Goal: Information Seeking & Learning: Check status

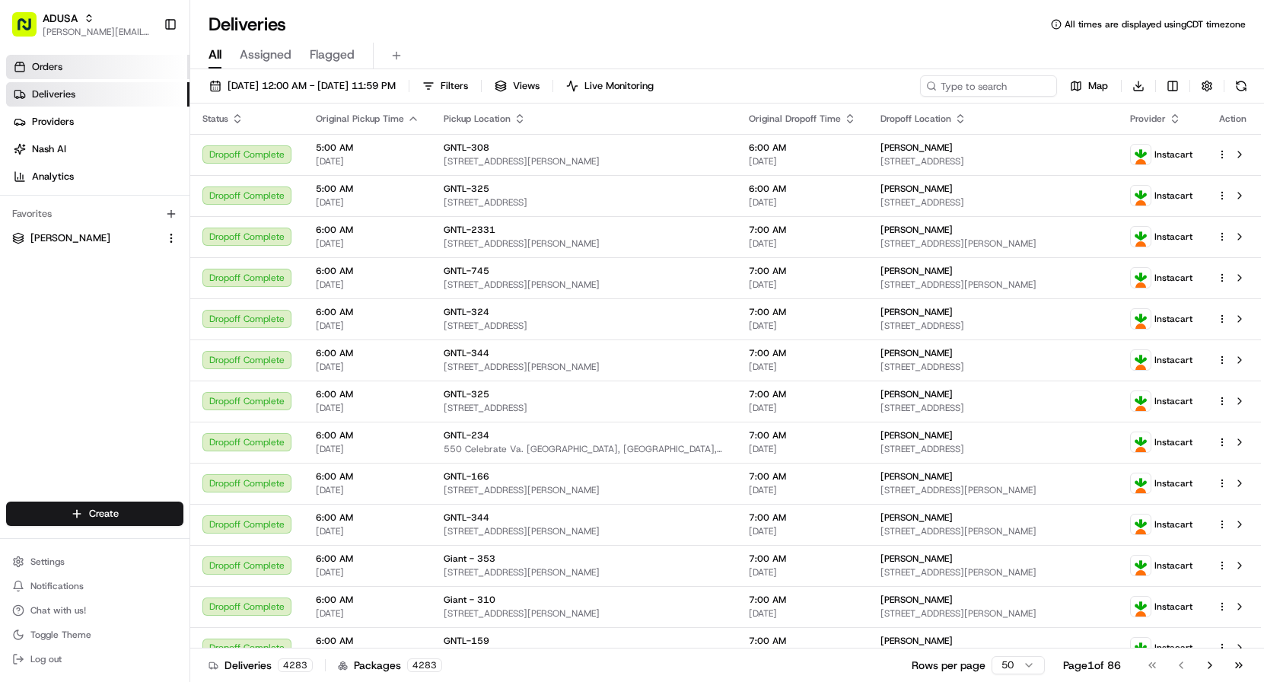
click at [47, 66] on span "Orders" at bounding box center [47, 67] width 30 height 14
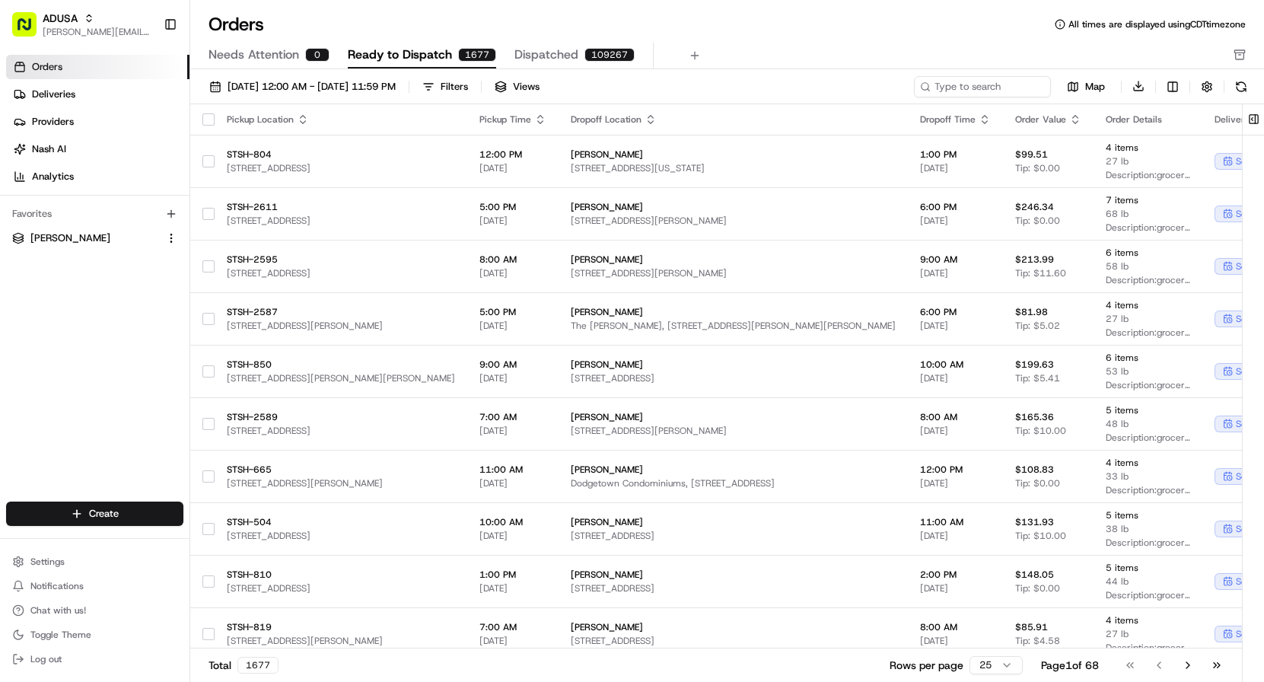
click at [257, 62] on span "Needs Attention" at bounding box center [254, 55] width 91 height 18
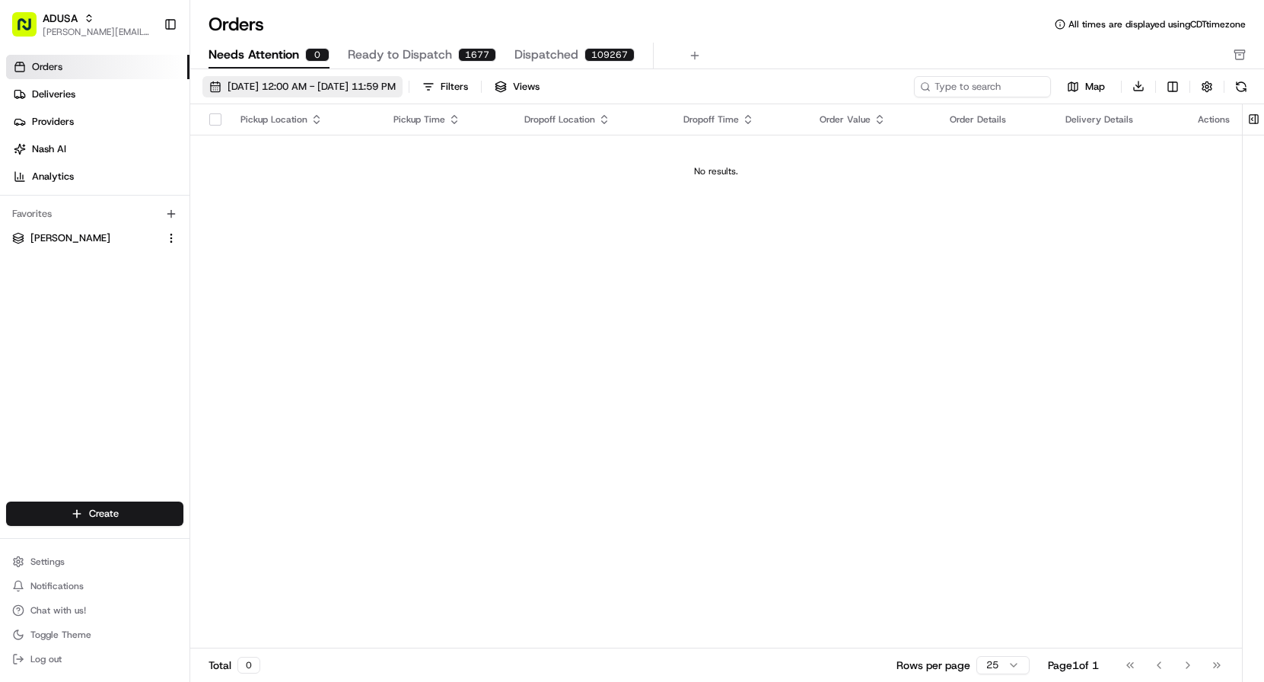
click at [396, 89] on span "[DATE] 12:00 AM - [DATE] 11:59 PM" at bounding box center [312, 87] width 168 height 14
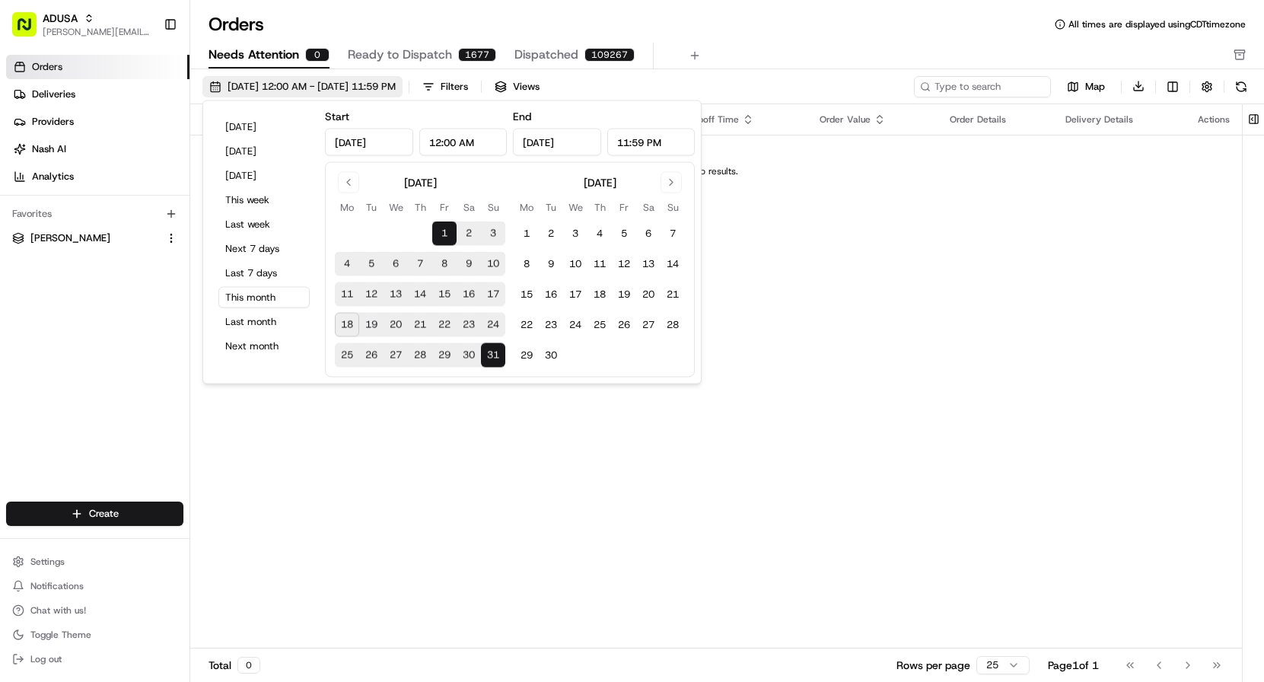
click at [352, 85] on span "[DATE] 12:00 AM - [DATE] 11:59 PM" at bounding box center [312, 87] width 168 height 14
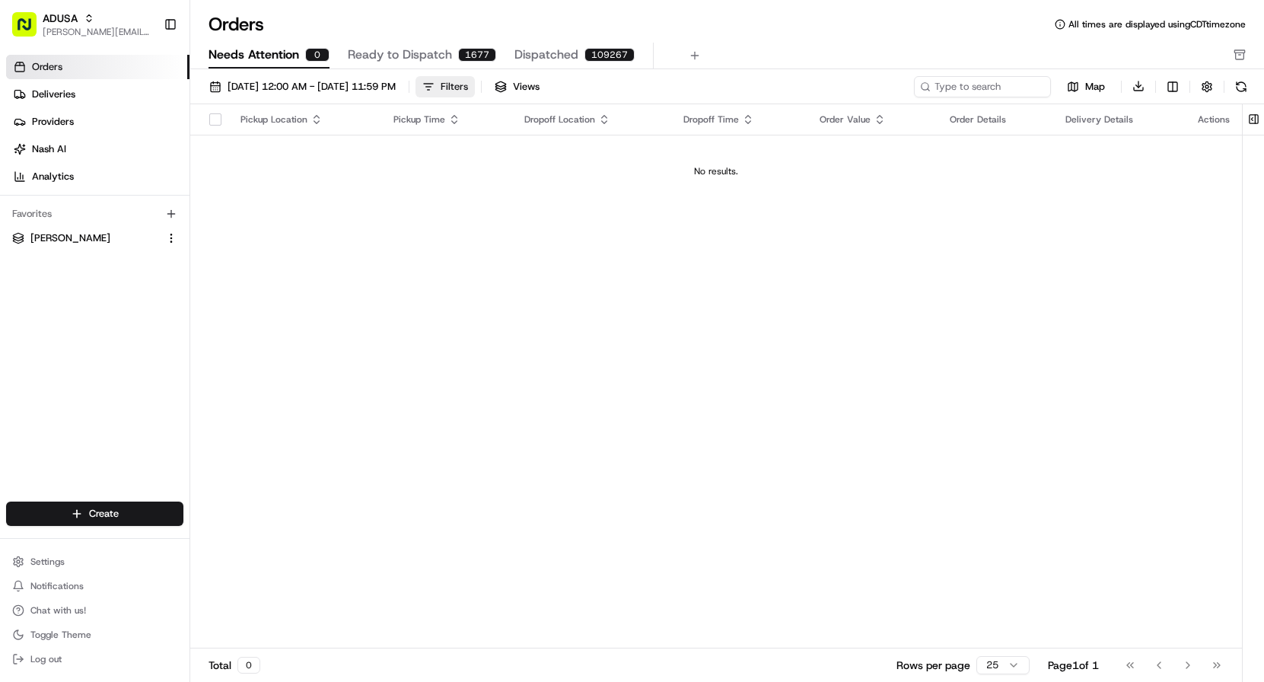
click at [475, 84] on button "Filters" at bounding box center [445, 86] width 59 height 21
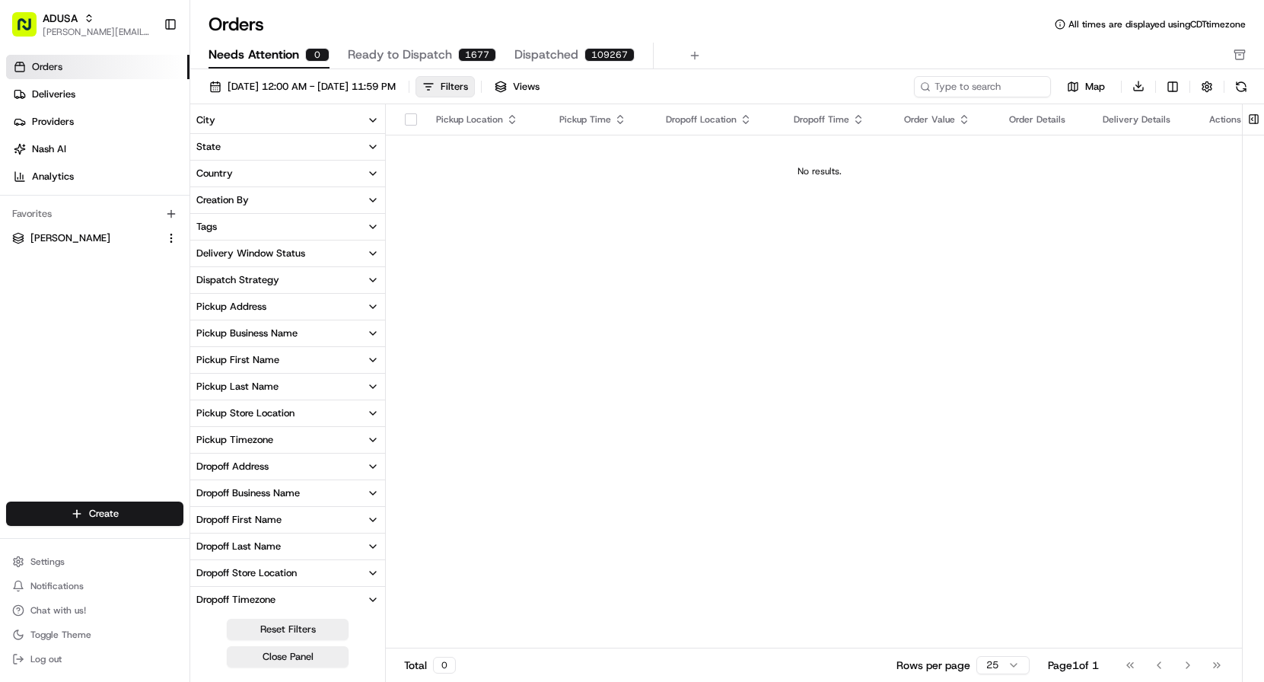
click at [370, 119] on icon "button" at bounding box center [373, 120] width 6 height 3
click at [369, 118] on icon "button" at bounding box center [373, 120] width 12 height 12
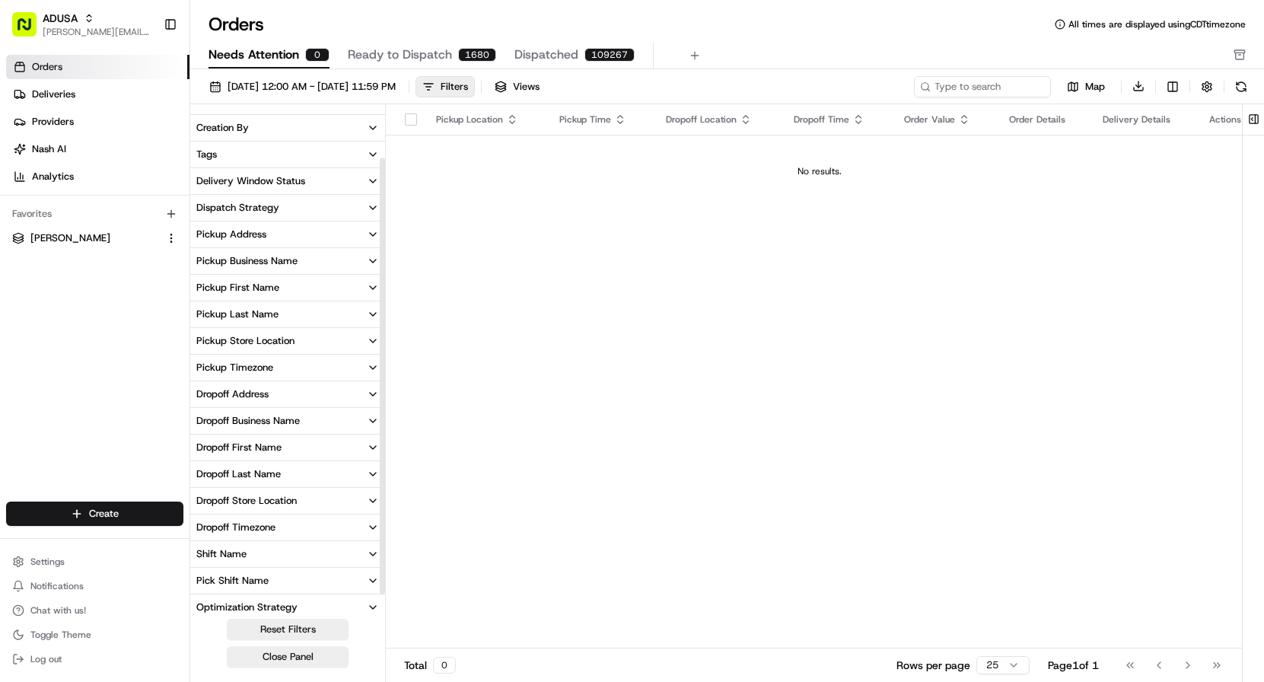
scroll to position [81, 0]
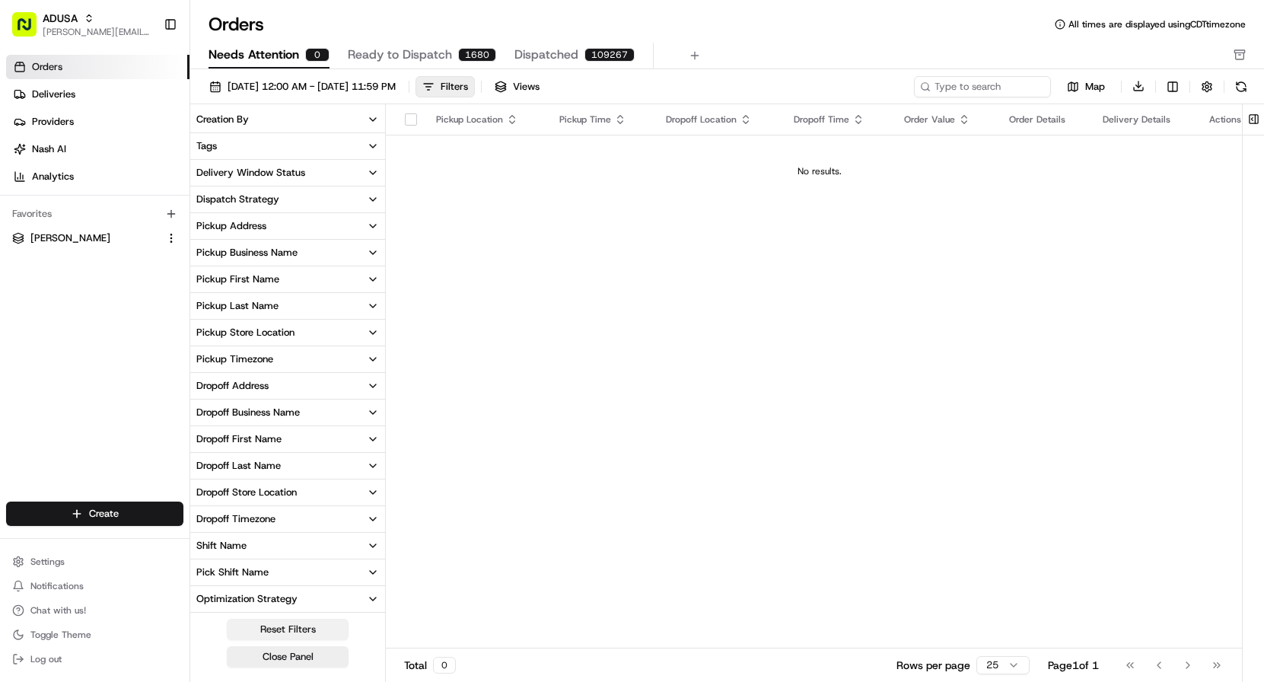
click at [282, 631] on button "Reset Filters" at bounding box center [288, 629] width 122 height 21
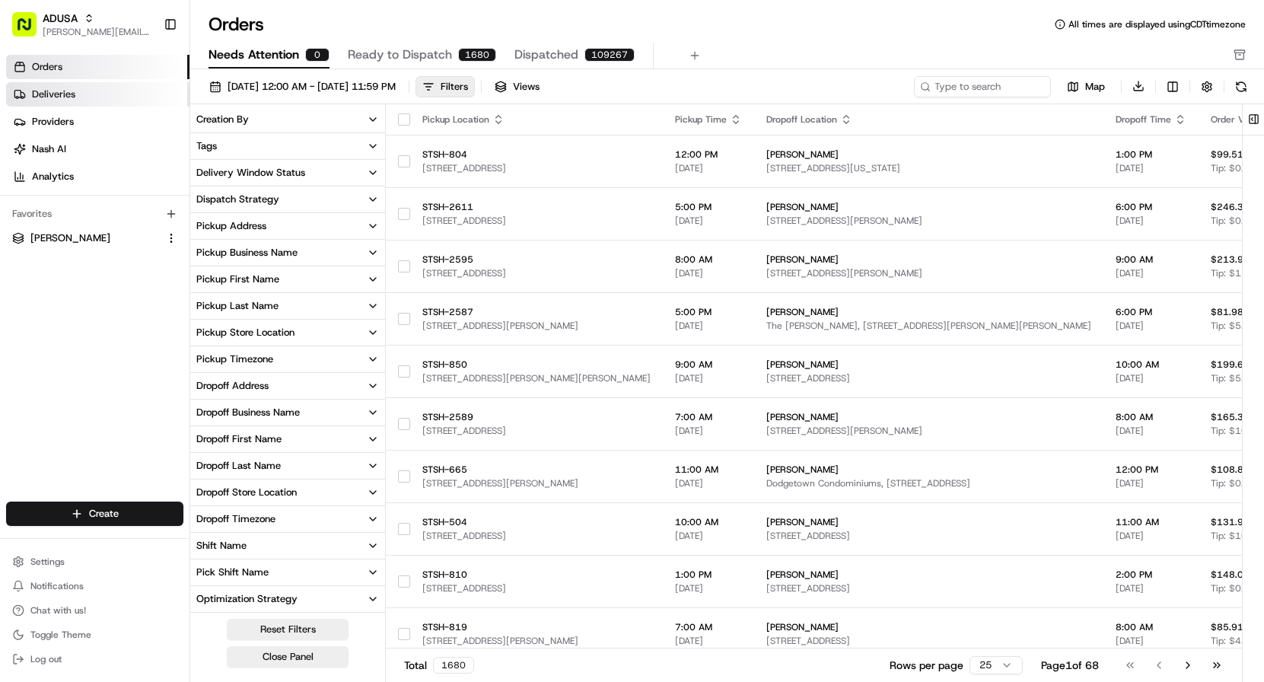
click at [80, 94] on link "Deliveries" at bounding box center [97, 94] width 183 height 24
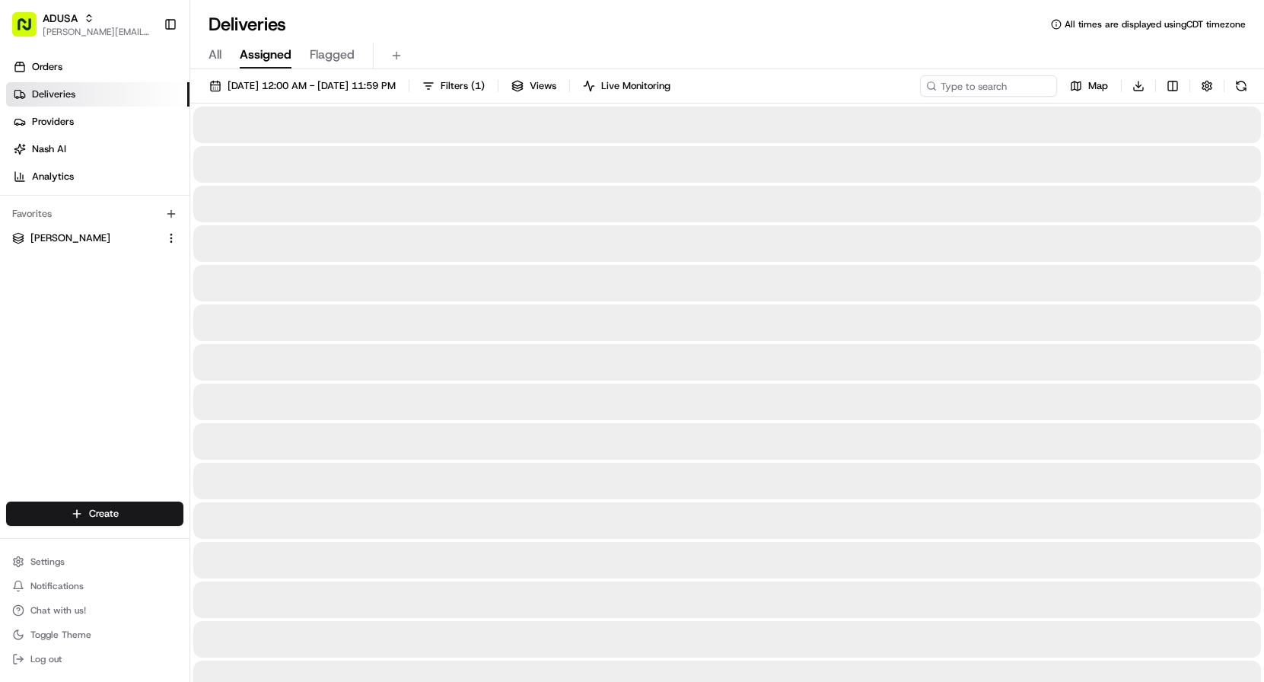
click at [263, 55] on span "Assigned" at bounding box center [266, 55] width 52 height 18
click at [337, 55] on span "Flagged" at bounding box center [332, 55] width 45 height 18
click at [485, 79] on span "Filters ( 1 )" at bounding box center [463, 86] width 44 height 14
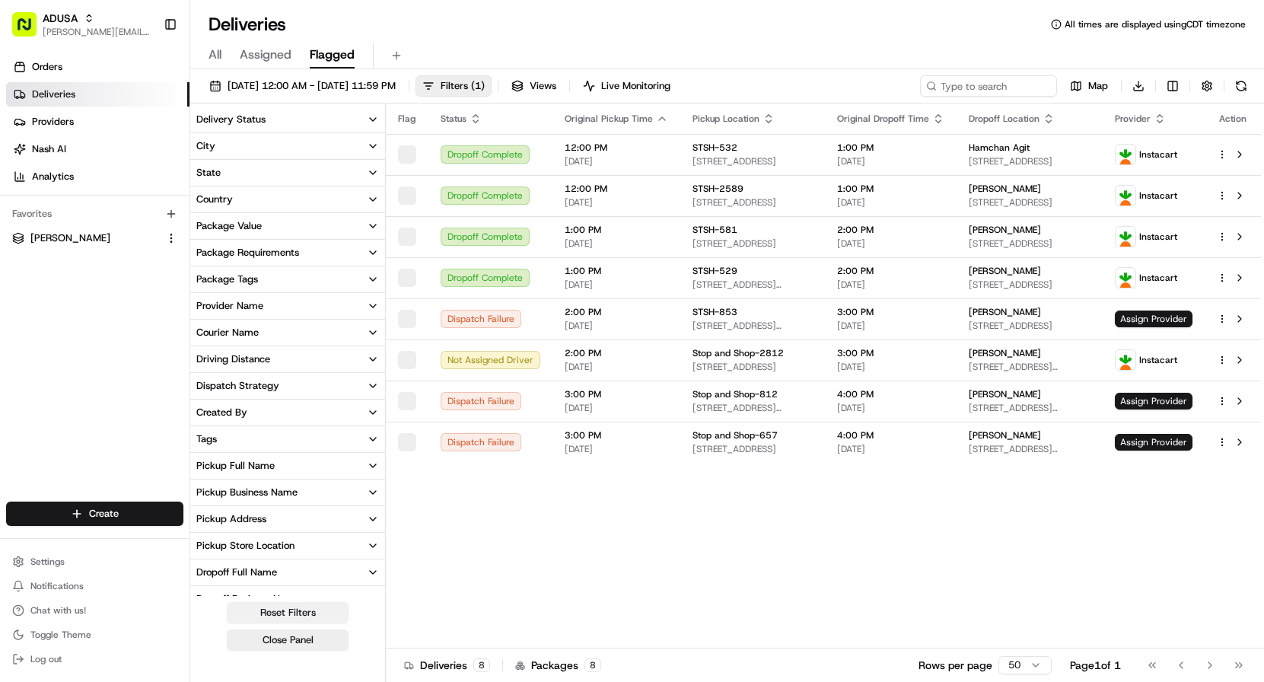
click at [277, 613] on button "Reset Filters" at bounding box center [288, 612] width 122 height 21
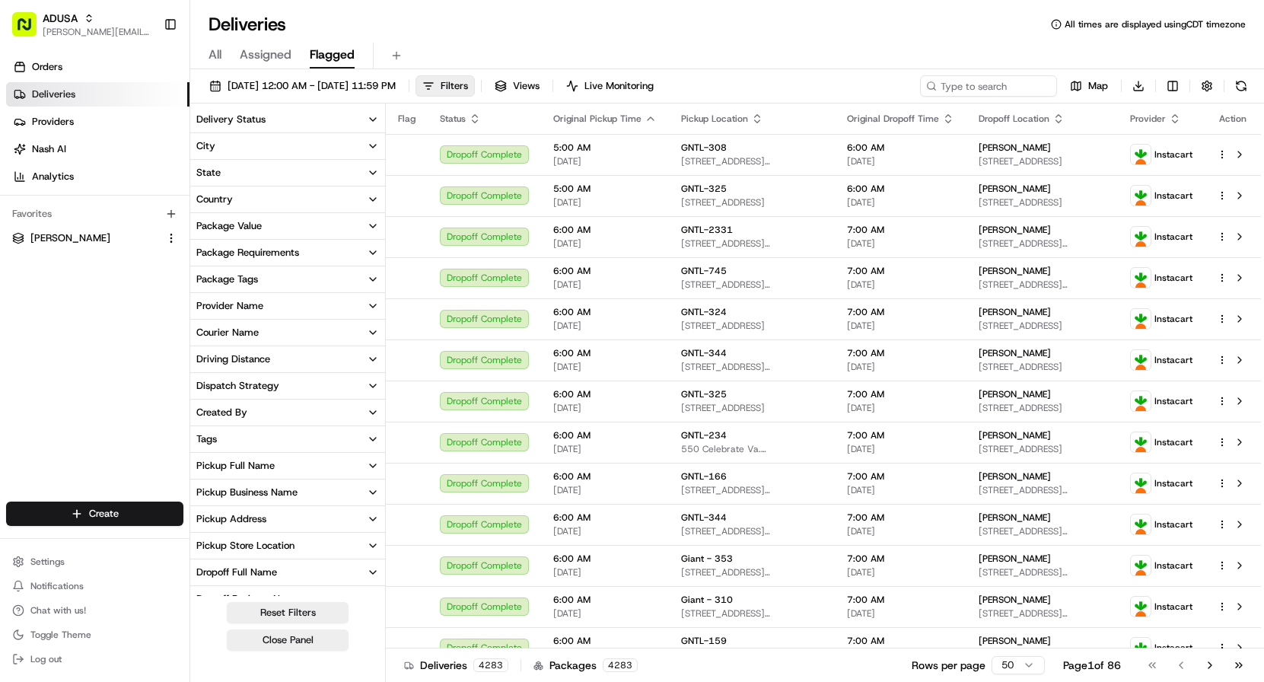
click at [486, 37] on div "All Assigned Flagged" at bounding box center [727, 53] width 1074 height 33
click at [475, 82] on button "Filters" at bounding box center [445, 85] width 59 height 21
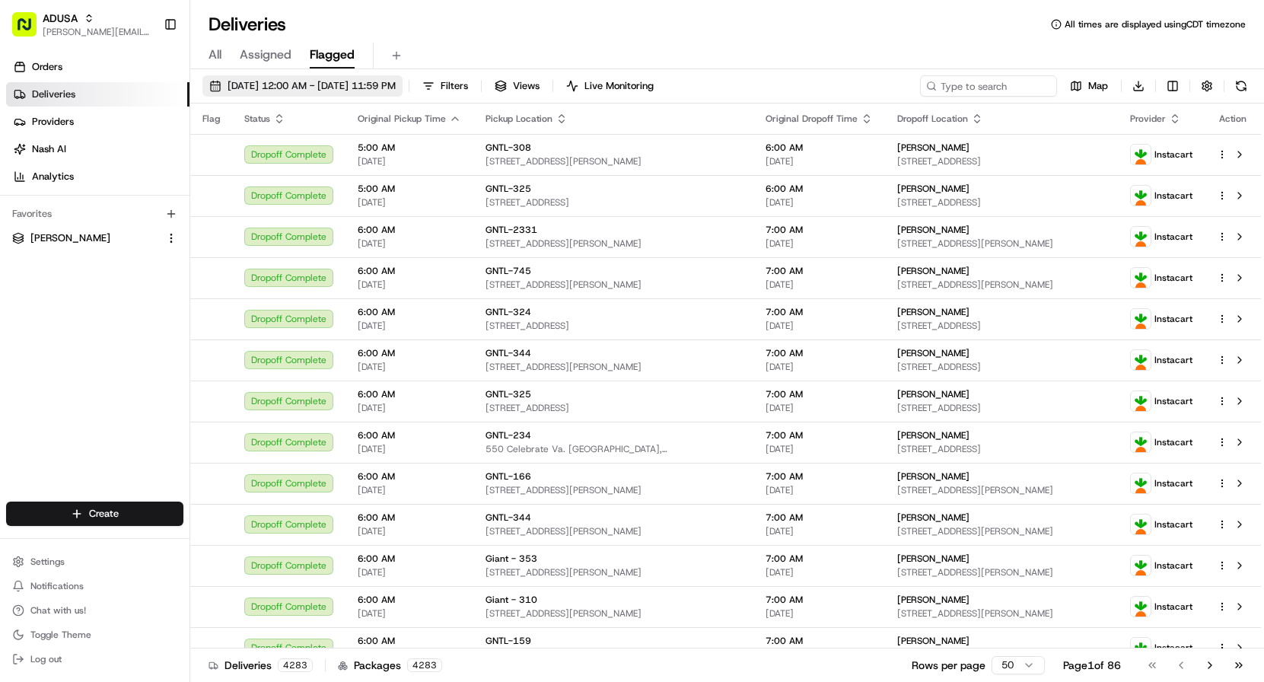
click at [315, 85] on span "[DATE] 12:00 AM - [DATE] 11:59 PM" at bounding box center [312, 86] width 168 height 14
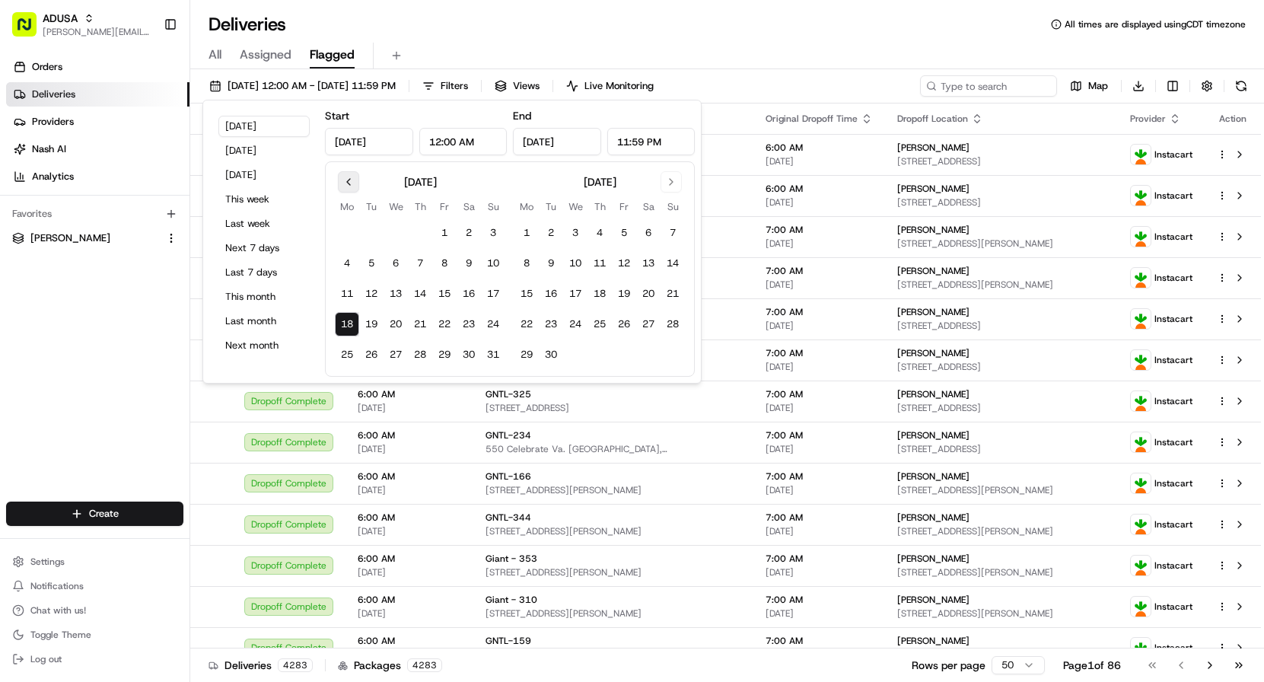
click at [351, 180] on button "Go to previous month" at bounding box center [348, 181] width 21 height 21
click at [370, 230] on button "1" at bounding box center [371, 233] width 24 height 24
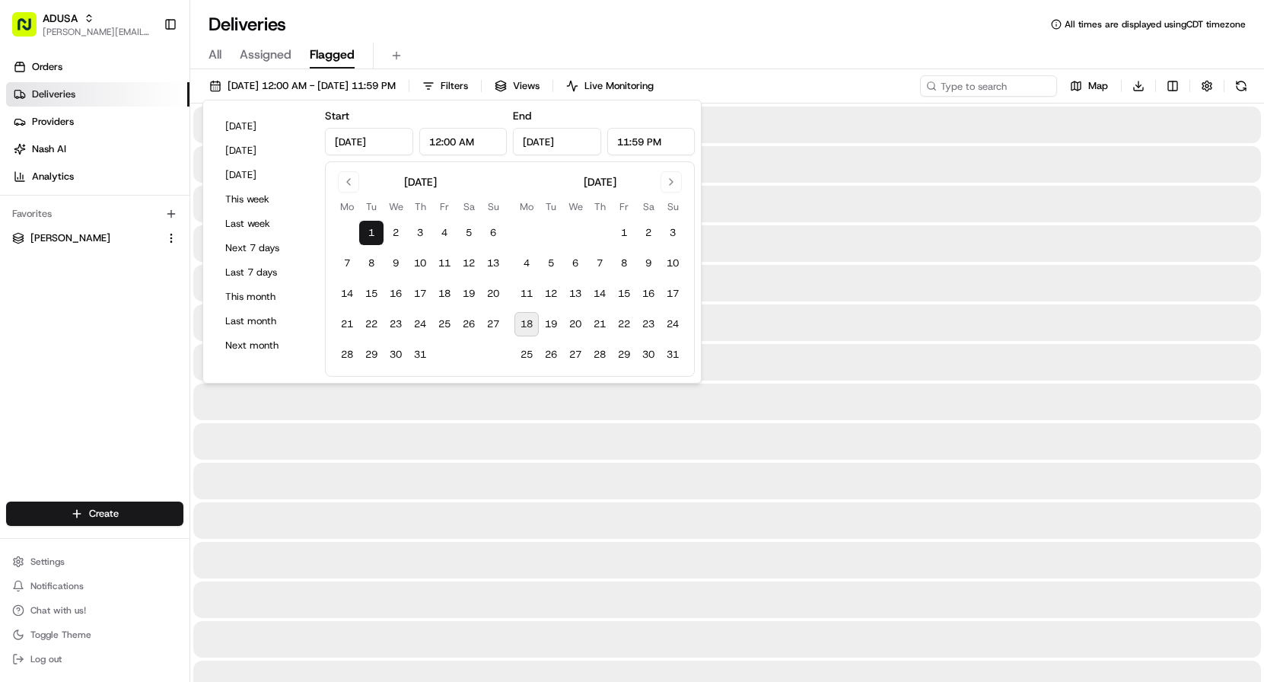
type input "[DATE]"
click at [529, 325] on button "18" at bounding box center [526, 324] width 24 height 24
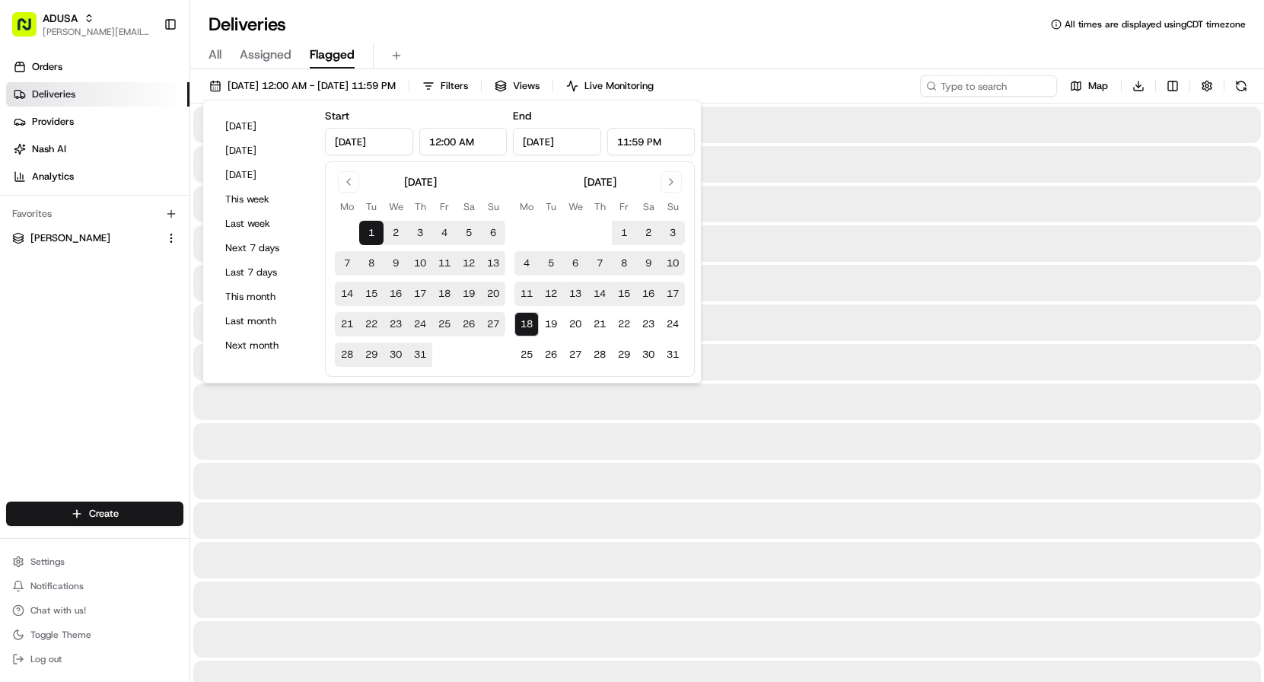
type input "[DATE]"
click at [333, 50] on span "Flagged" at bounding box center [332, 55] width 45 height 18
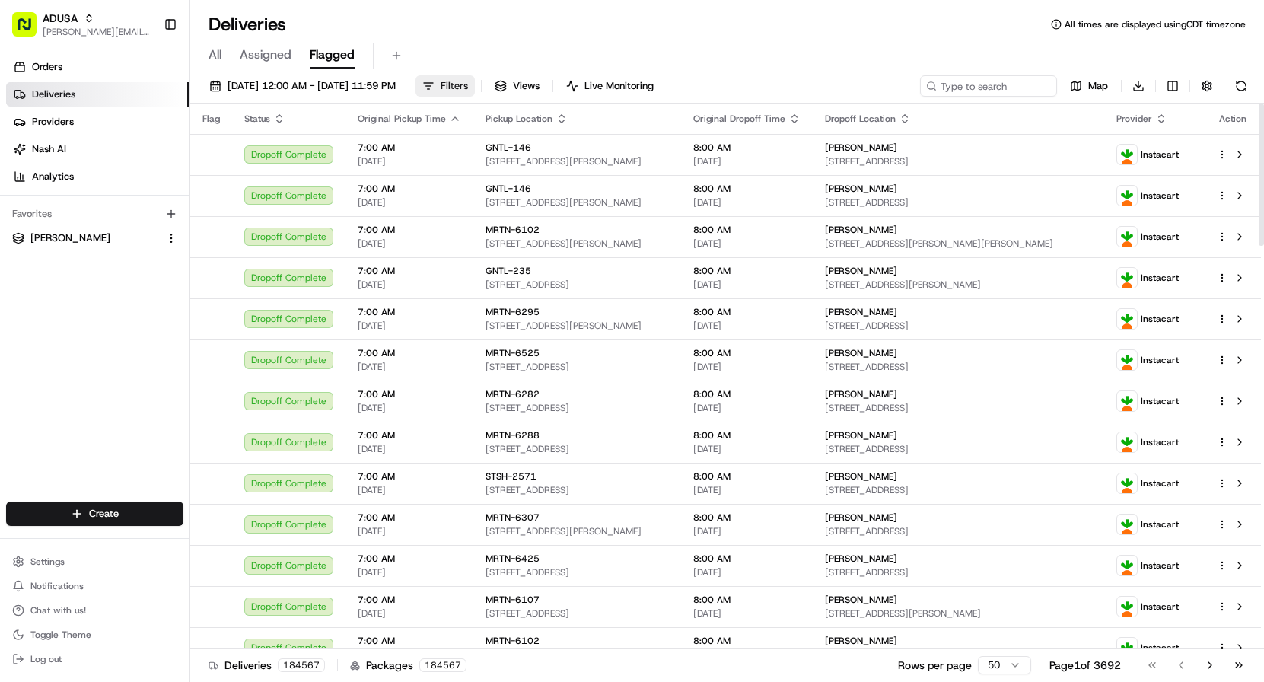
click at [475, 81] on button "Filters" at bounding box center [445, 85] width 59 height 21
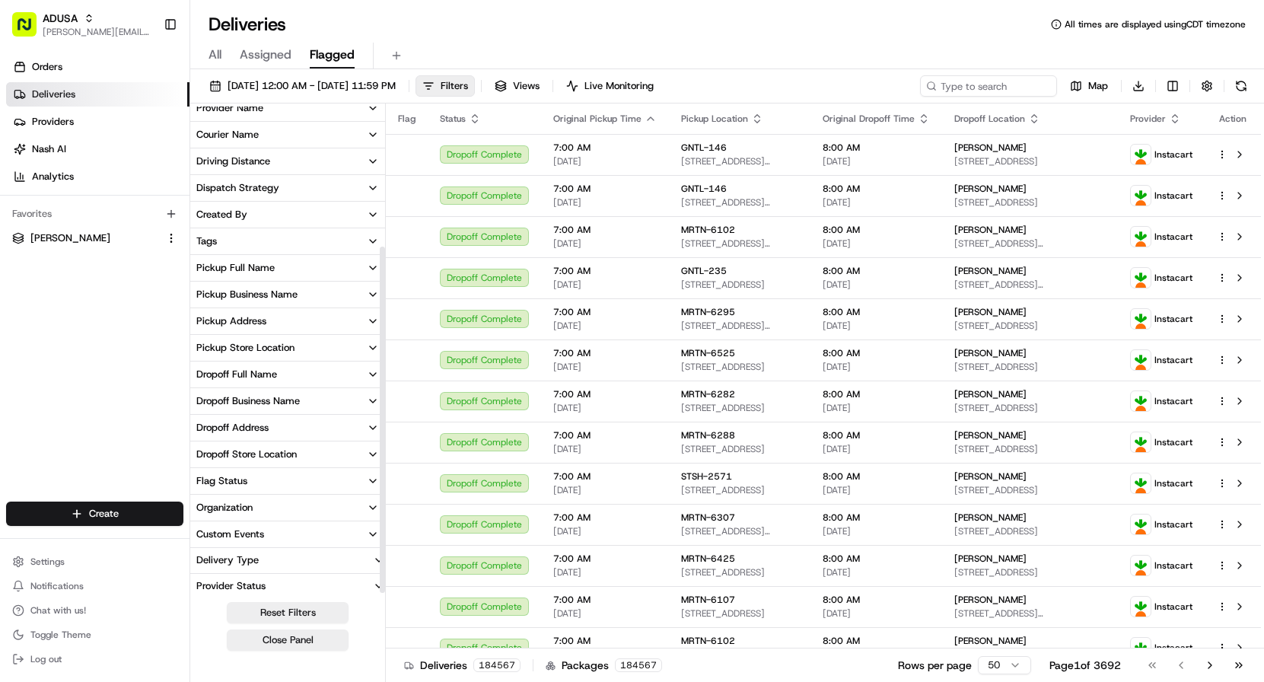
scroll to position [202, 0]
click at [295, 502] on button "Organization" at bounding box center [287, 504] width 195 height 26
click at [295, 473] on button "Flag Status" at bounding box center [287, 477] width 195 height 26
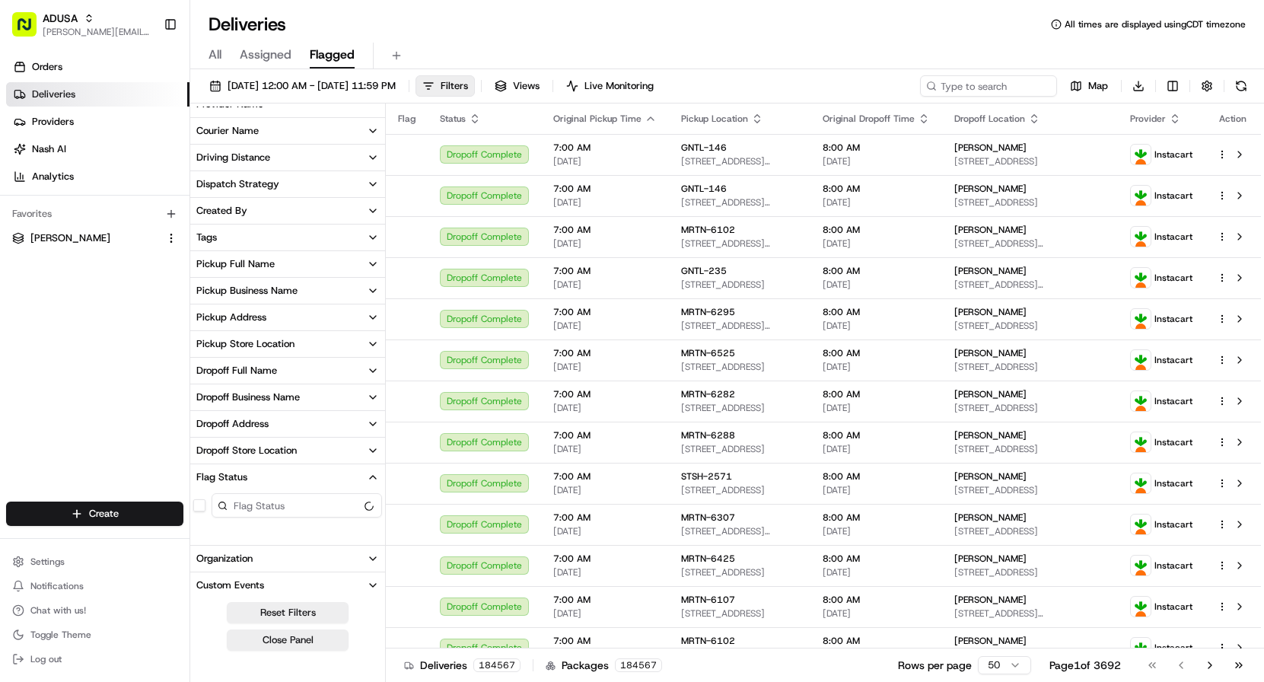
click at [295, 473] on button "Flag Status" at bounding box center [287, 477] width 195 height 26
click at [371, 212] on icon "button" at bounding box center [373, 211] width 12 height 12
click at [371, 212] on icon "button" at bounding box center [373, 210] width 6 height 3
click at [374, 234] on icon "button" at bounding box center [373, 237] width 12 height 12
click at [304, 269] on input at bounding box center [297, 265] width 170 height 24
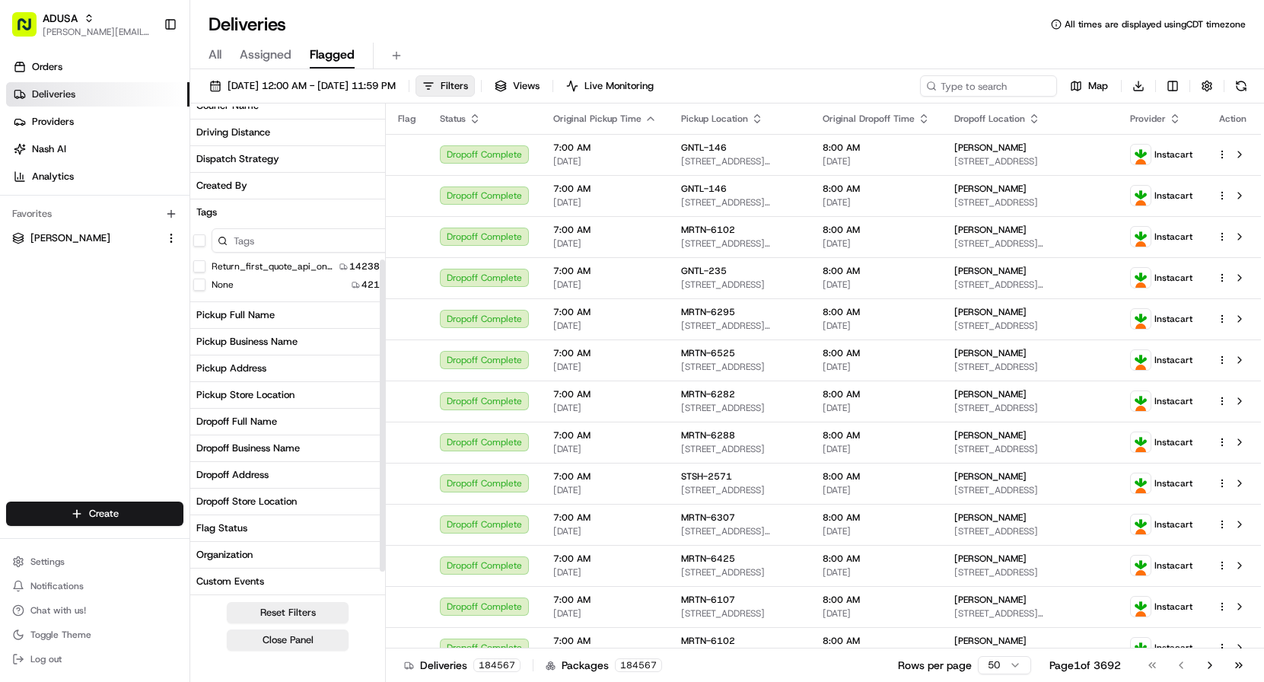
scroll to position [225, 0]
click at [259, 243] on input at bounding box center [325, 243] width 227 height 24
click at [476, 116] on icon "button" at bounding box center [475, 119] width 12 height 12
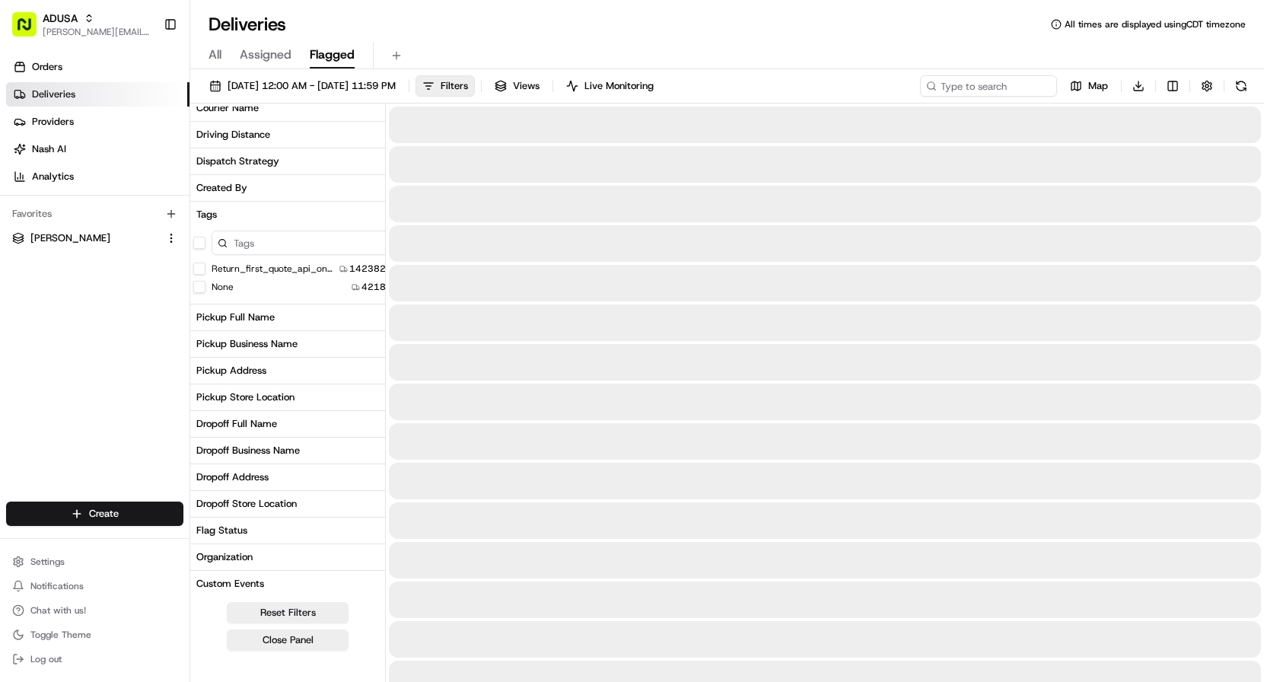
click at [218, 211] on button "Tags" at bounding box center [315, 215] width 251 height 26
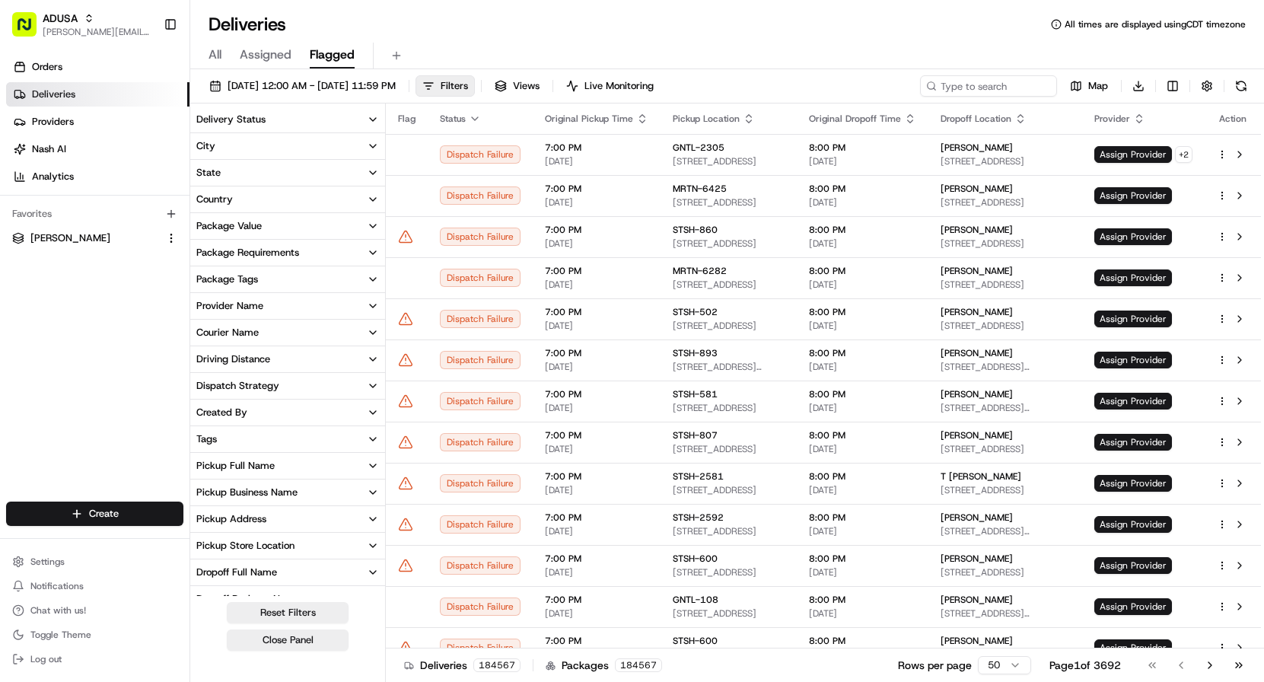
click at [268, 116] on button "Delivery Status" at bounding box center [287, 120] width 195 height 26
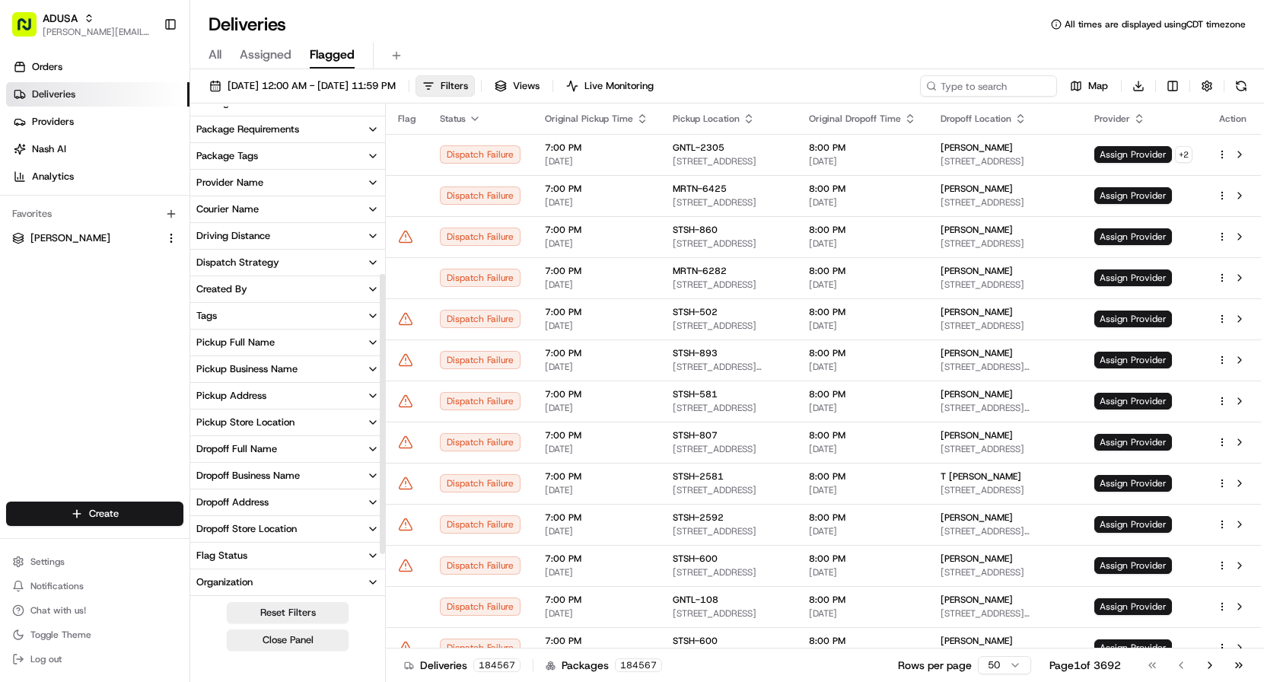
scroll to position [292, 0]
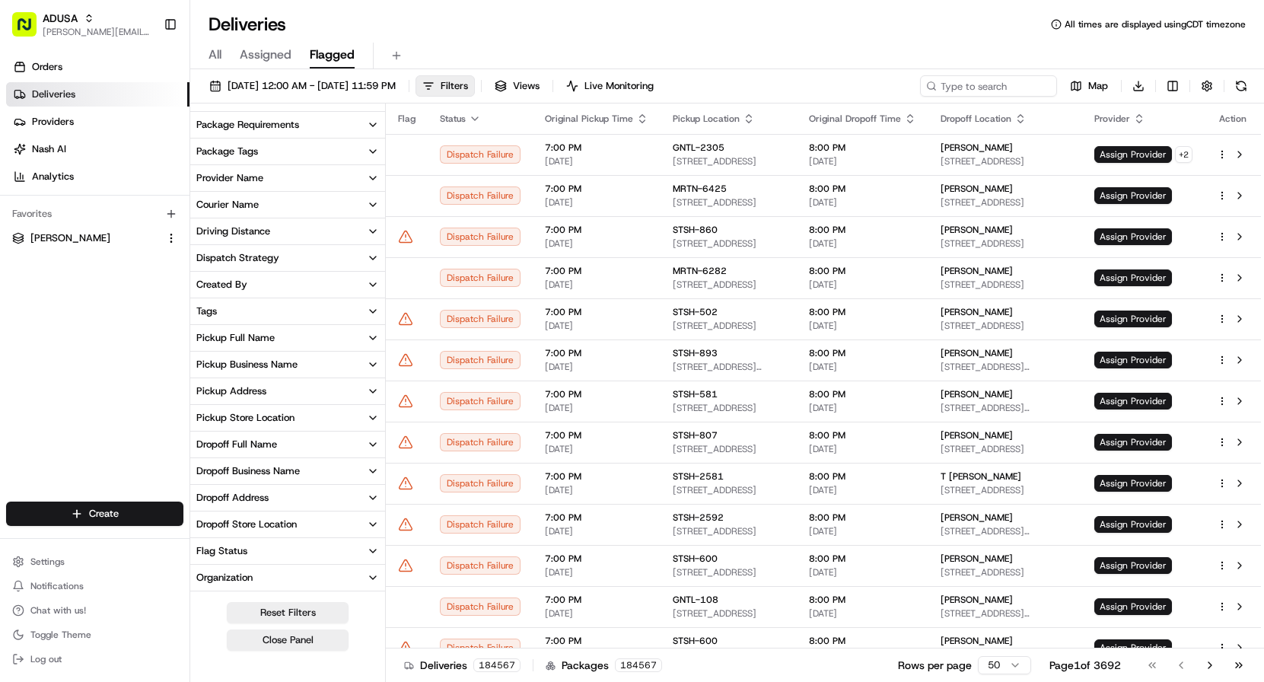
click at [375, 254] on icon "button" at bounding box center [373, 258] width 12 height 12
click at [372, 257] on icon "button" at bounding box center [373, 257] width 6 height 3
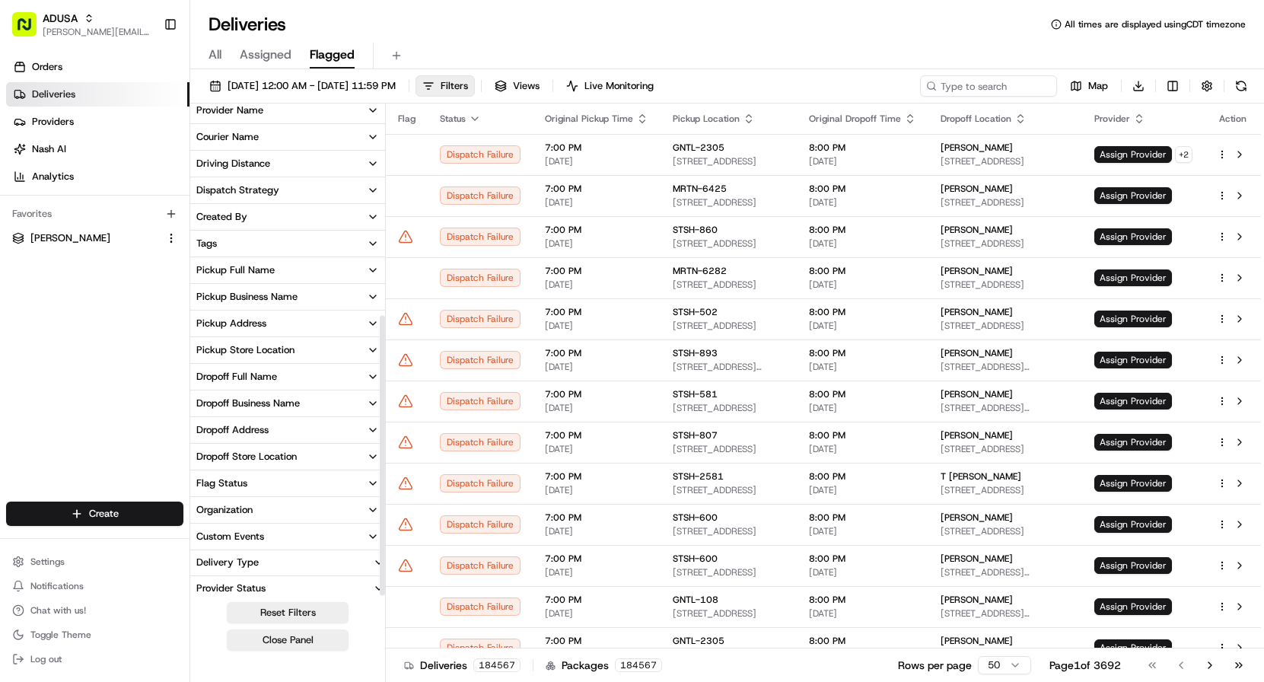
scroll to position [366, 0]
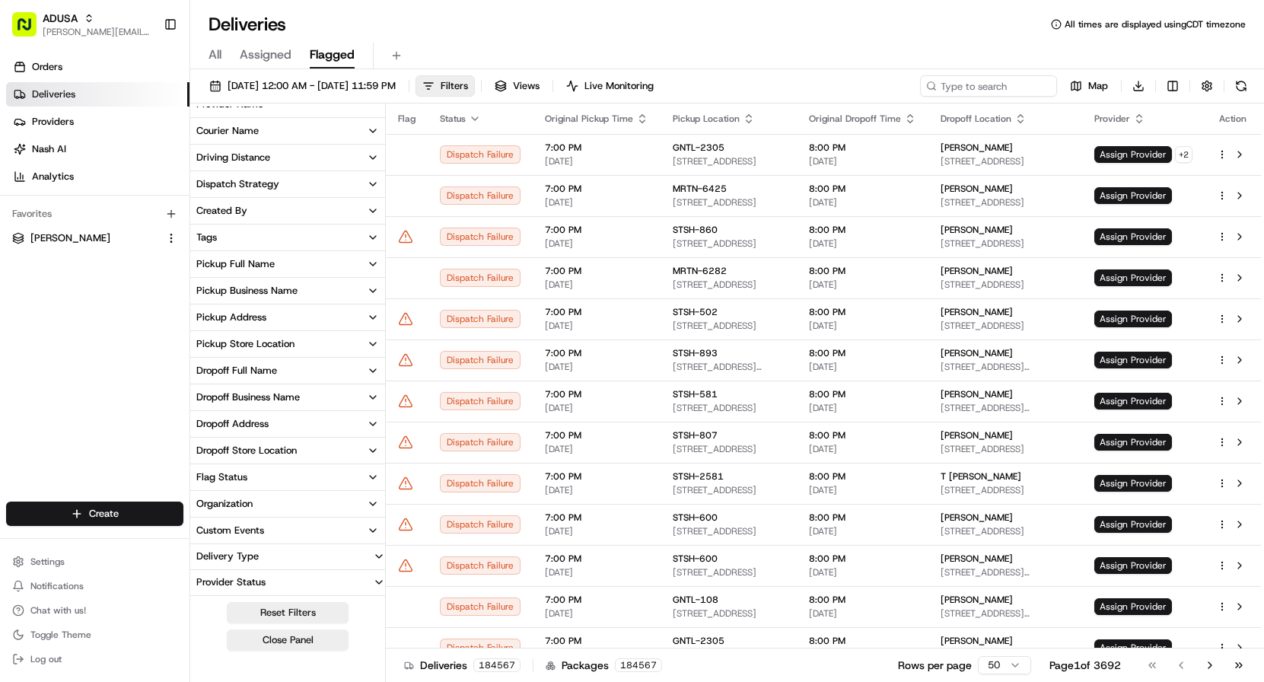
click at [276, 555] on button "Delivery Type" at bounding box center [287, 556] width 195 height 24
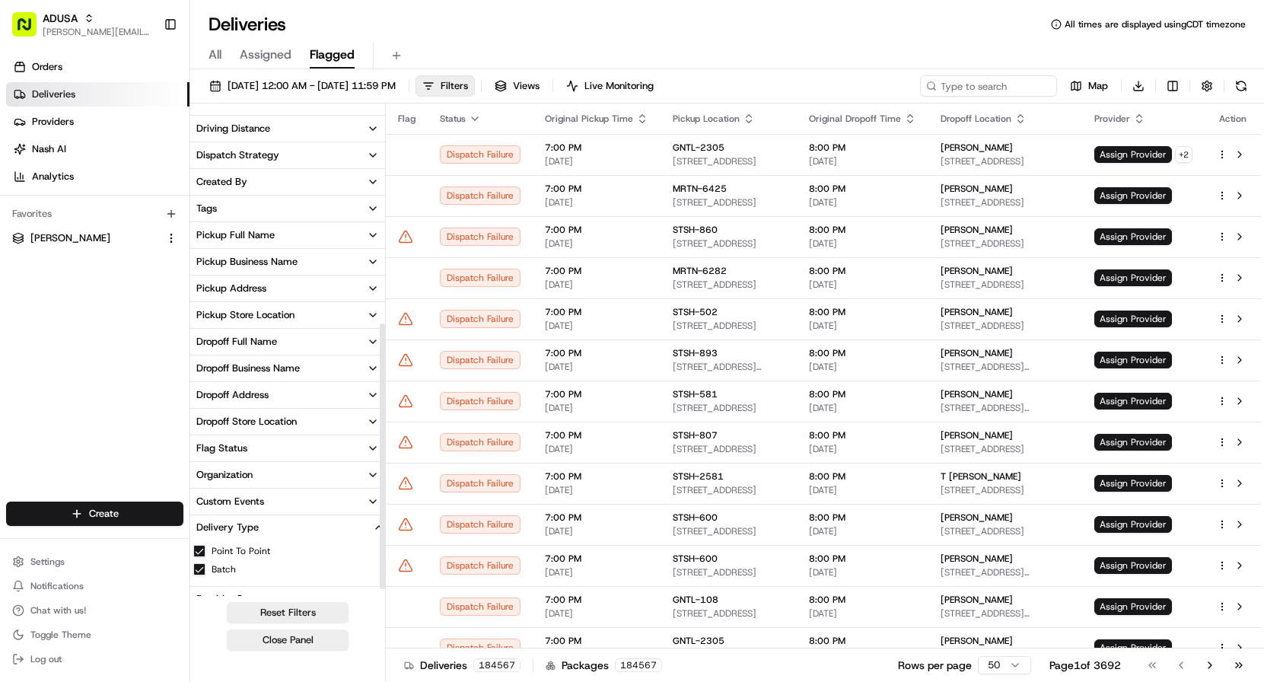
scroll to position [412, 0]
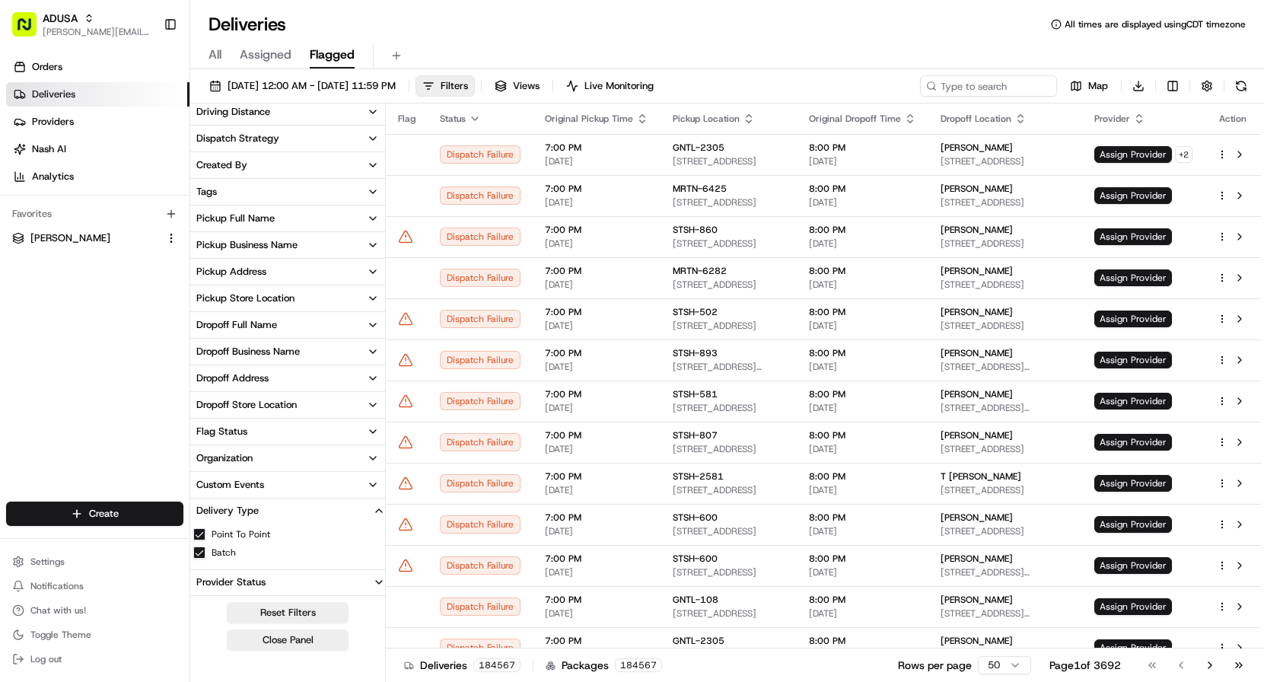
click at [277, 472] on button "Custom Events" at bounding box center [287, 485] width 195 height 26
click at [278, 460] on button "Organization" at bounding box center [287, 458] width 195 height 26
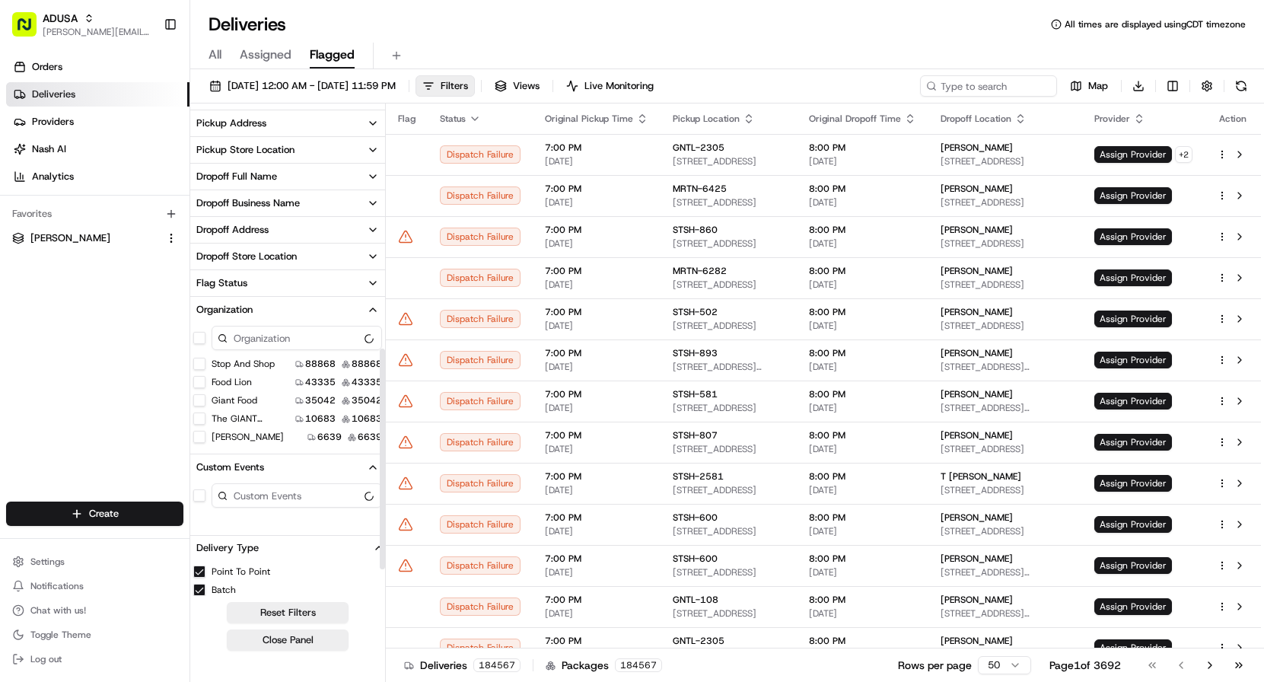
scroll to position [597, 0]
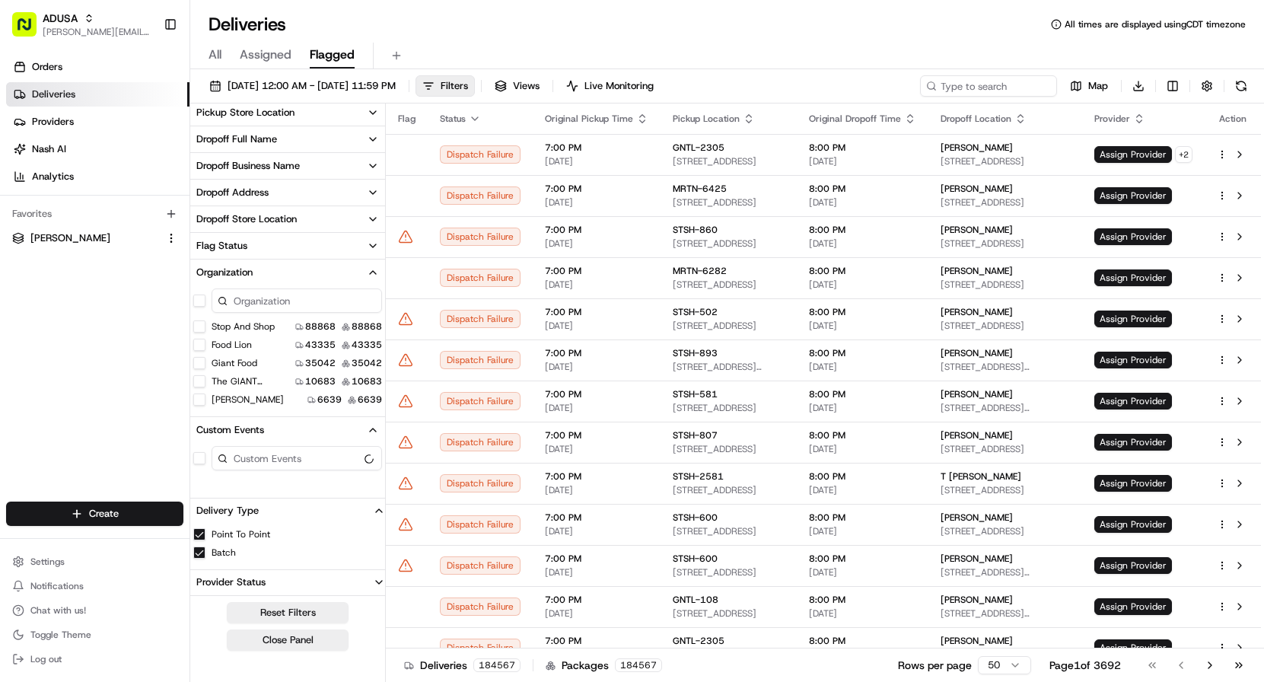
click at [271, 579] on button "Provider Status" at bounding box center [287, 582] width 195 height 24
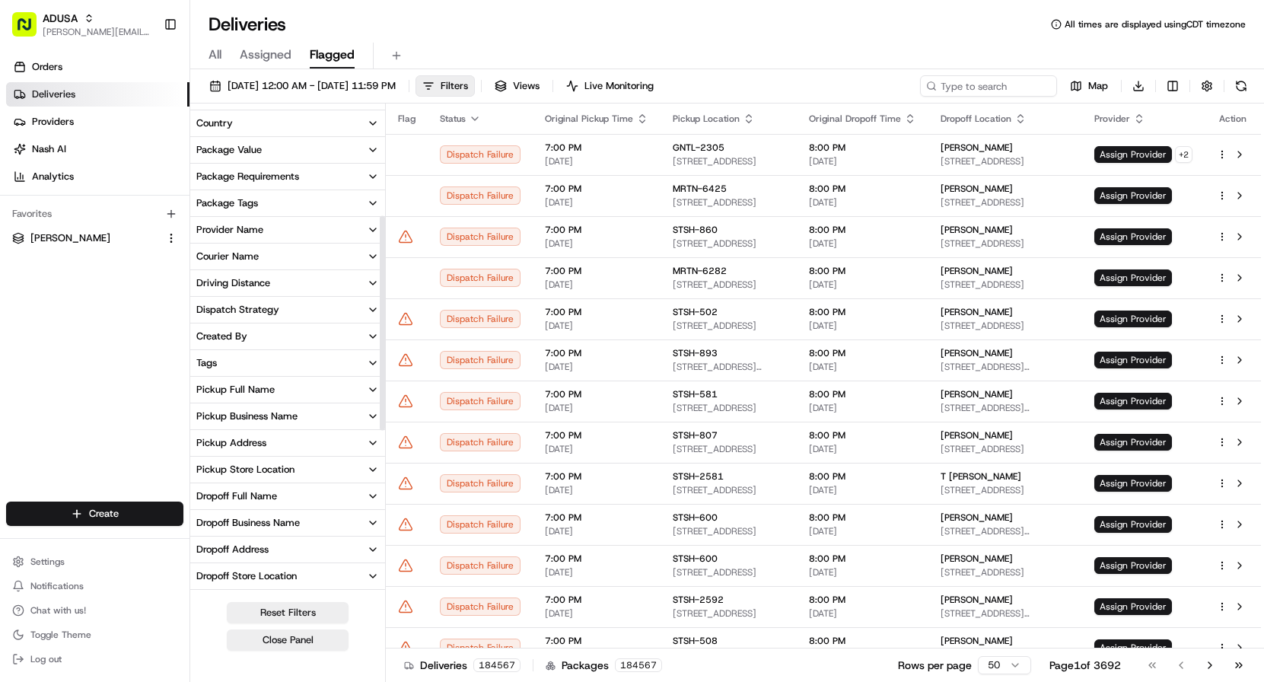
scroll to position [222, 0]
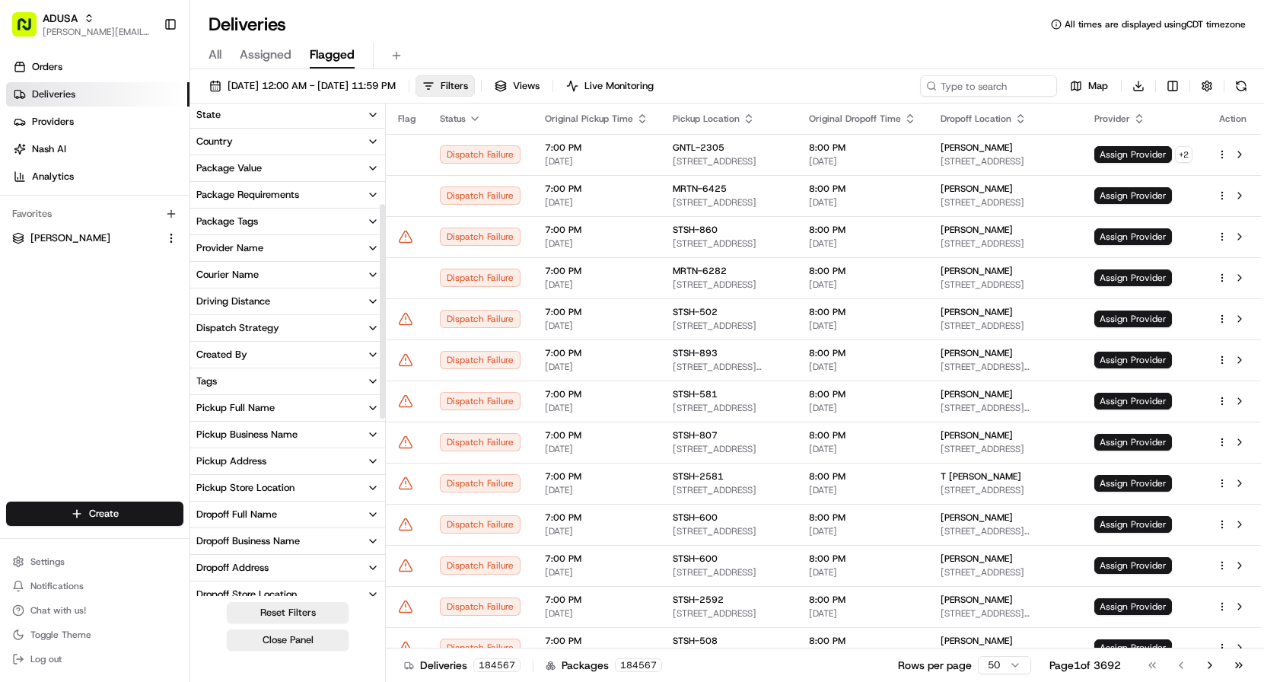
click at [268, 275] on button "Courier Name" at bounding box center [287, 275] width 195 height 26
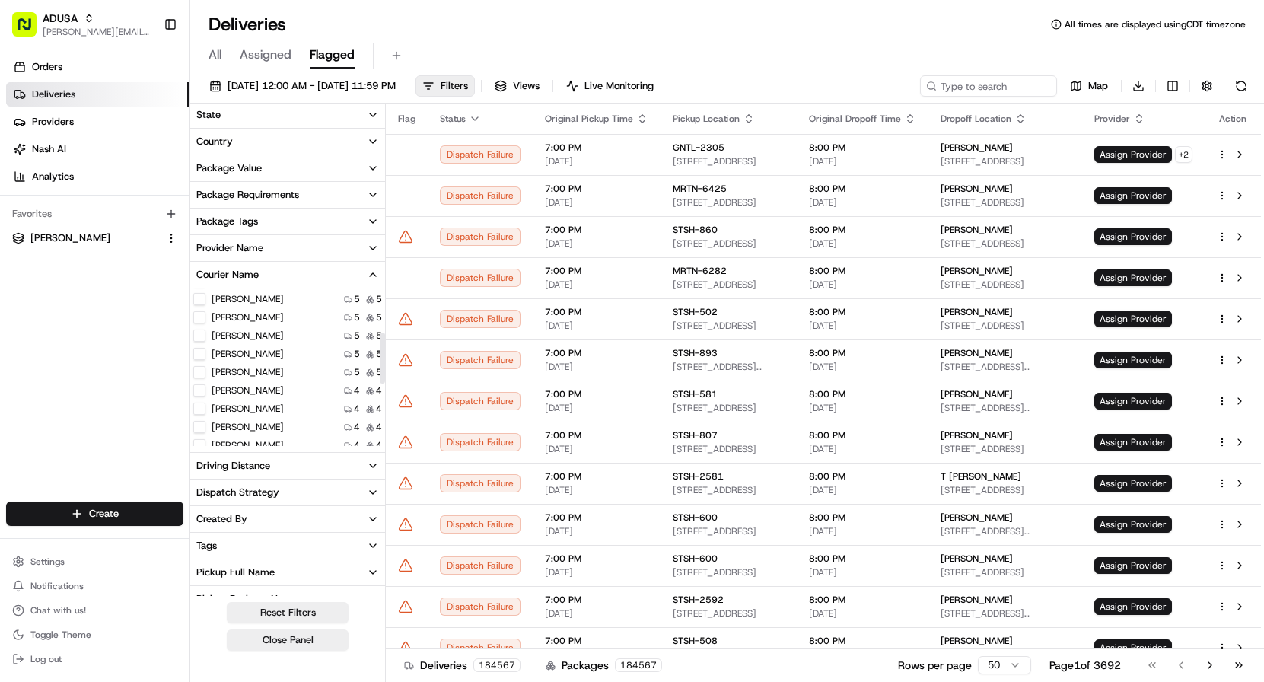
scroll to position [0, 0]
click at [299, 275] on button "Courier Name" at bounding box center [287, 275] width 195 height 26
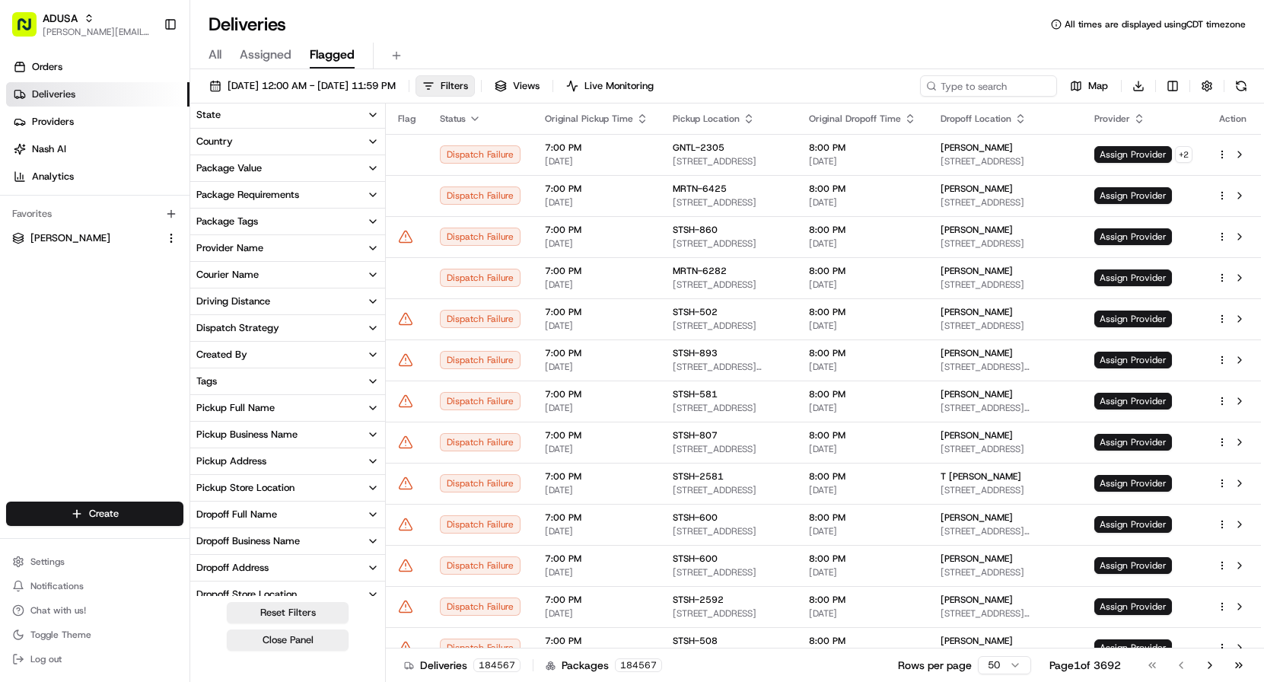
click at [299, 250] on button "Provider Name" at bounding box center [287, 248] width 195 height 26
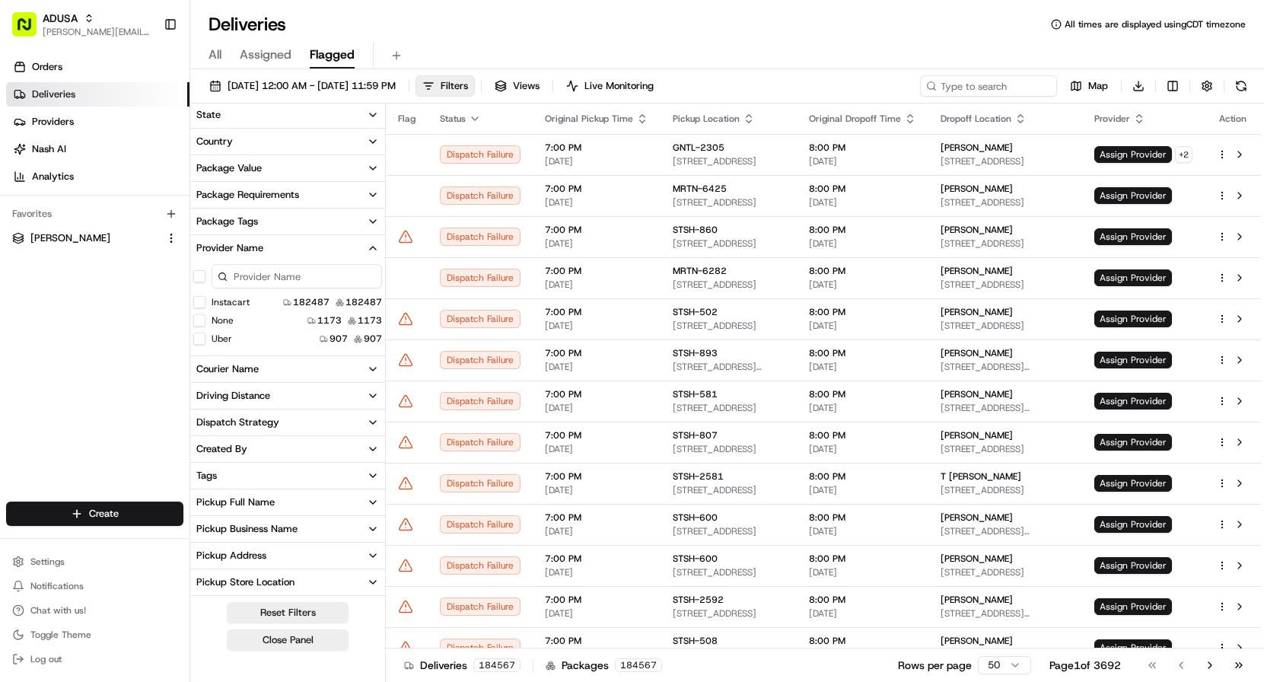
click at [199, 340] on button "Uber" at bounding box center [199, 339] width 12 height 12
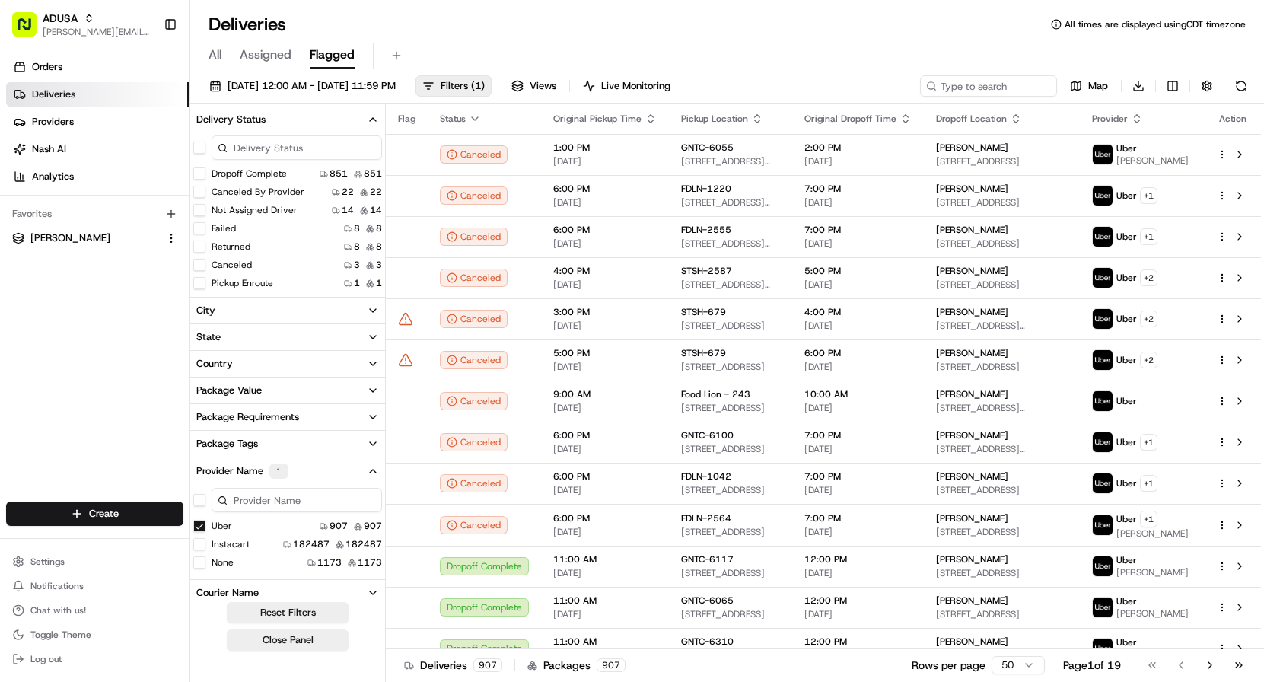
click at [200, 520] on button "Uber" at bounding box center [199, 526] width 12 height 12
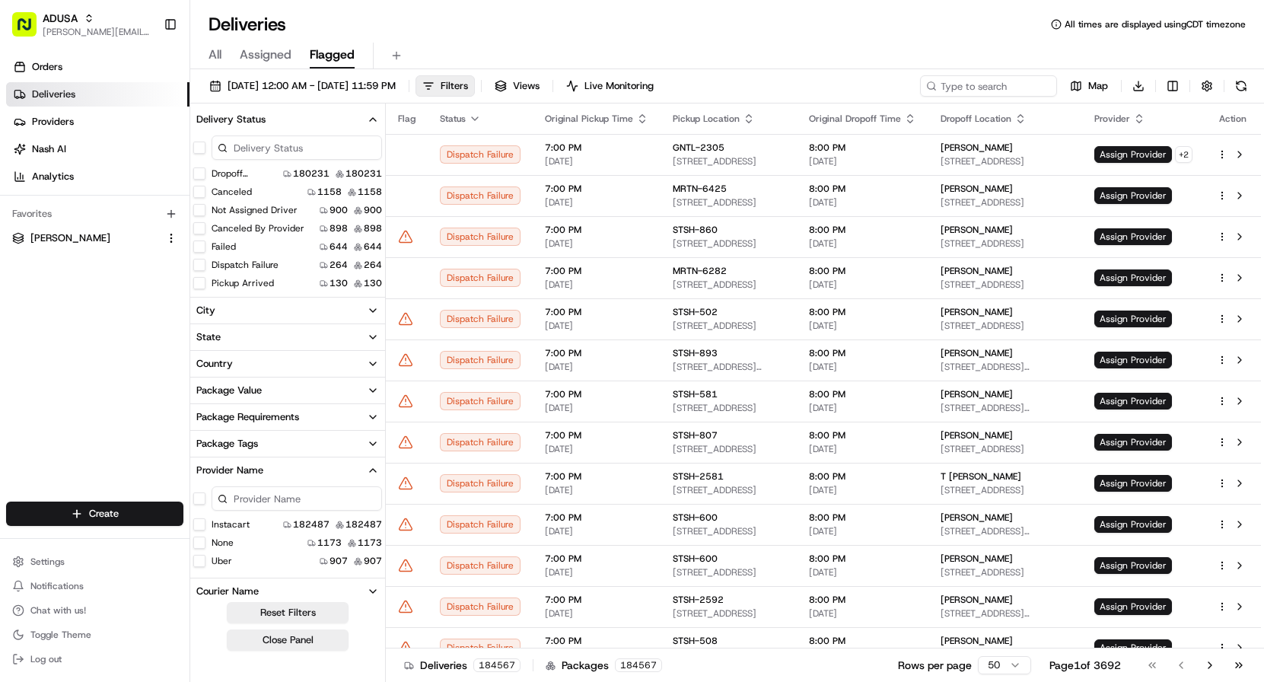
click at [199, 209] on button "Not Assigned Driver" at bounding box center [199, 210] width 12 height 12
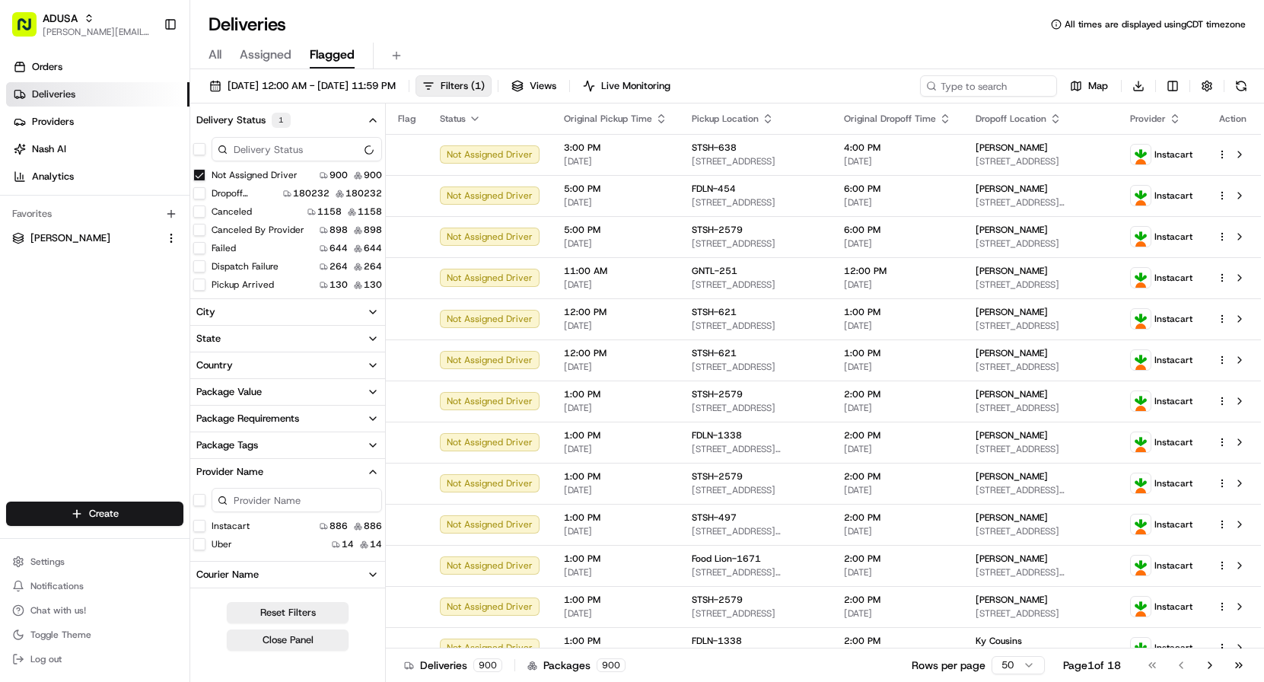
click at [201, 176] on button "Not Assigned Driver" at bounding box center [199, 175] width 12 height 12
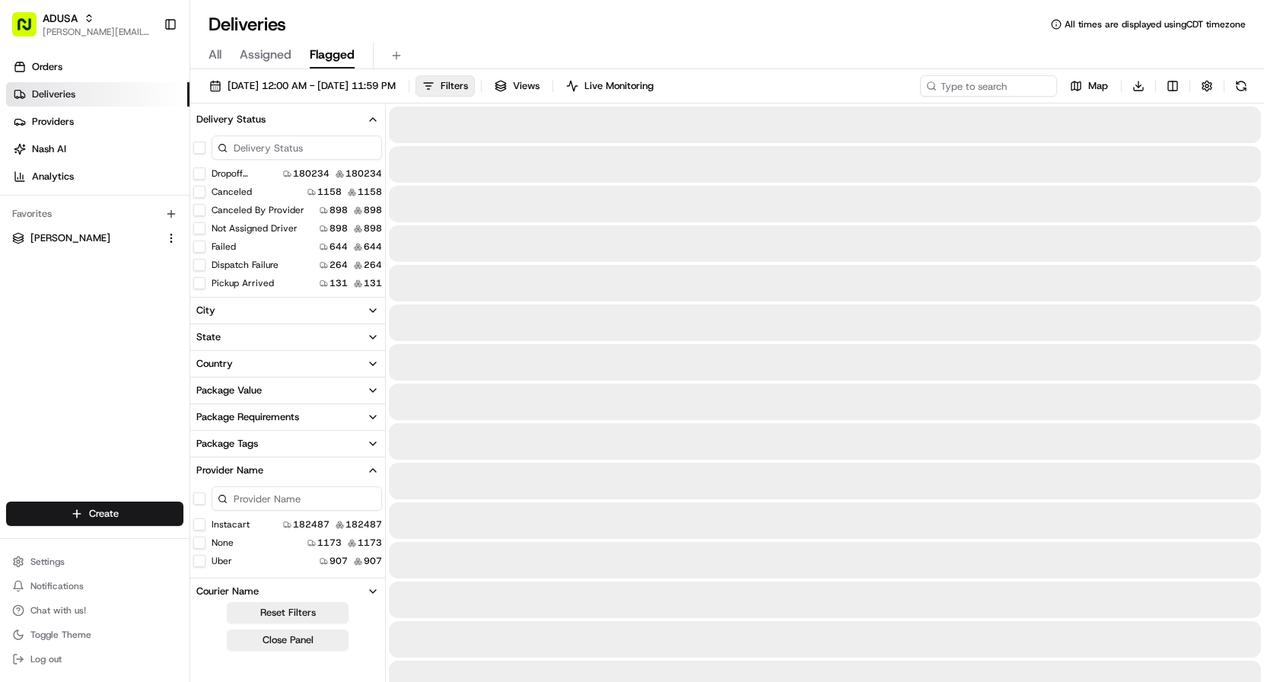
click at [202, 247] on button "Failed" at bounding box center [199, 247] width 12 height 12
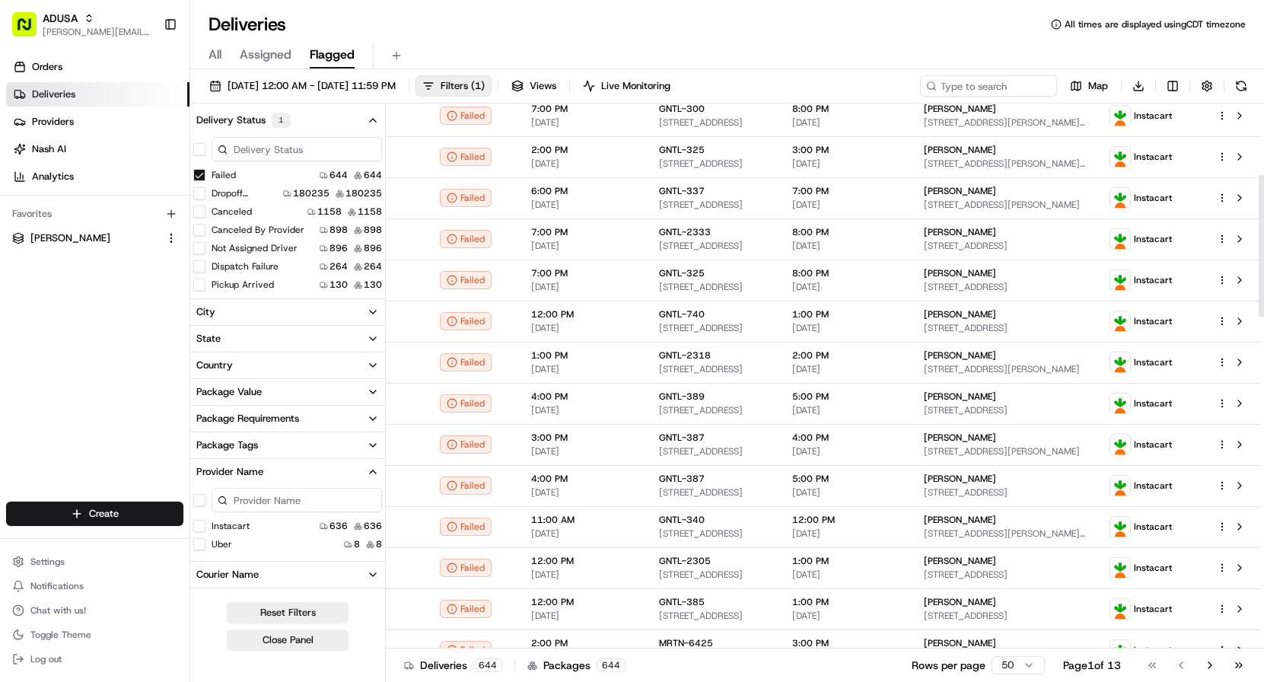
scroll to position [269, 0]
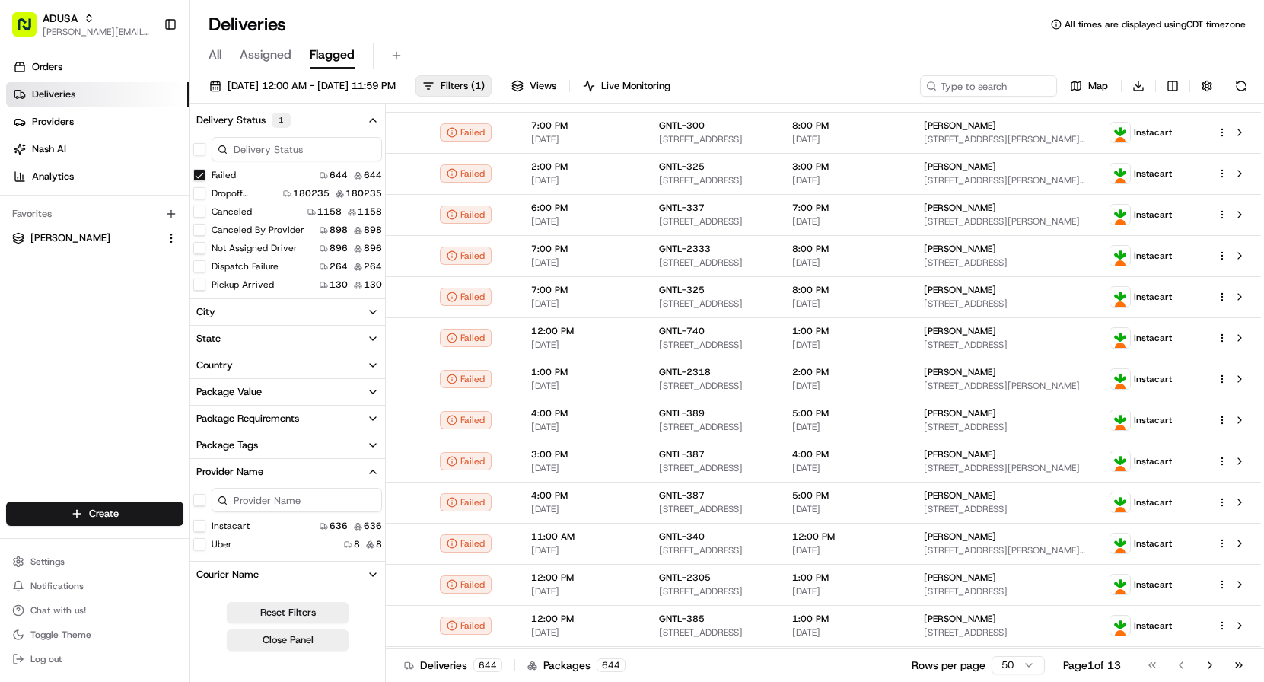
click at [200, 174] on button "Failed" at bounding box center [199, 175] width 12 height 12
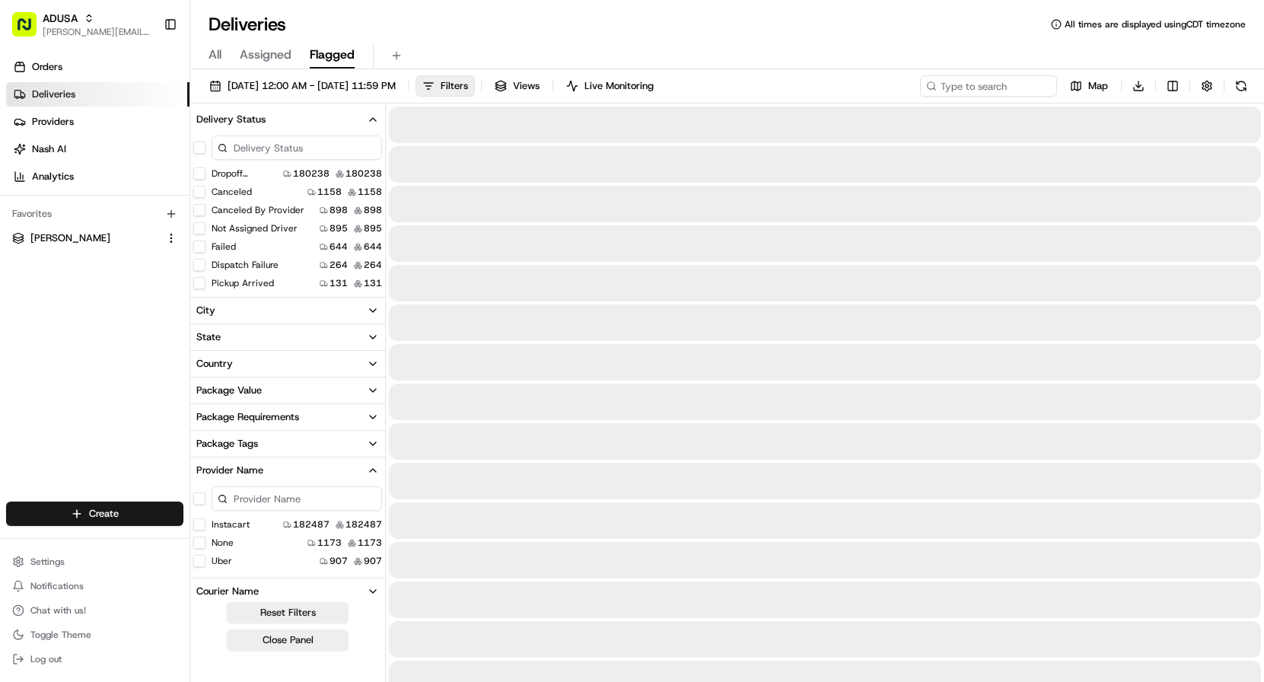
click at [203, 264] on button "Dispatch Failure" at bounding box center [199, 265] width 12 height 12
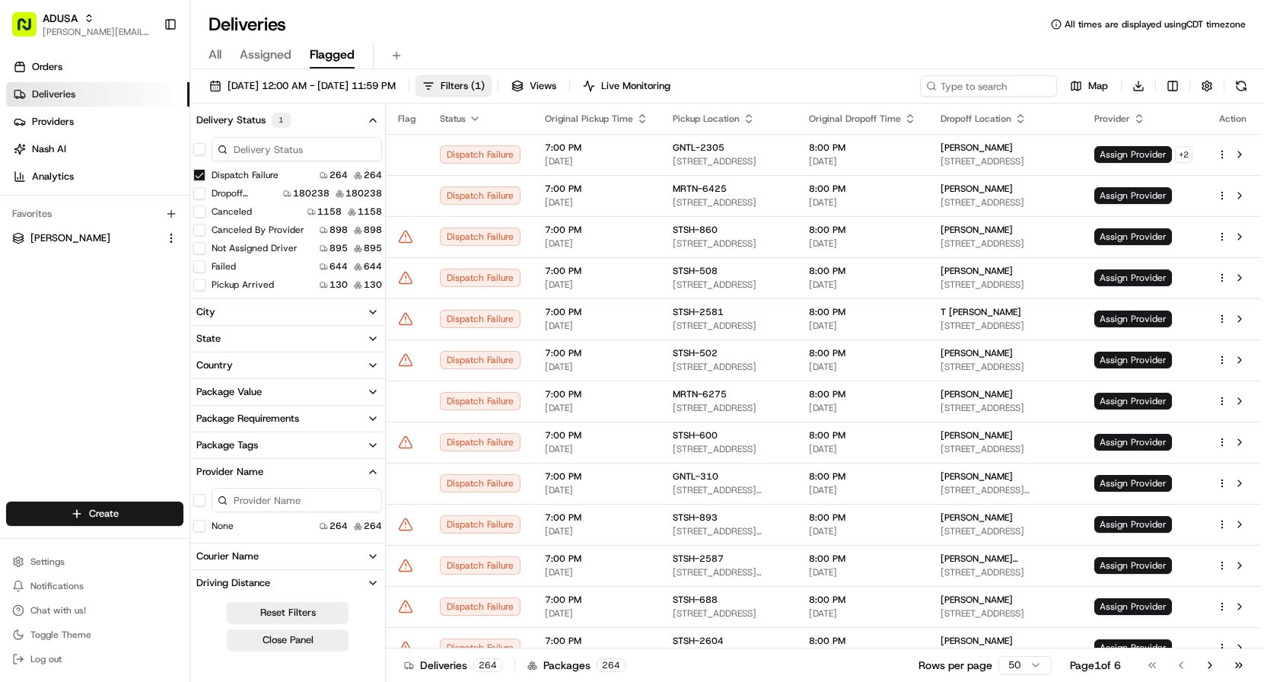
click at [196, 175] on button "Dispatch Failure" at bounding box center [199, 175] width 12 height 12
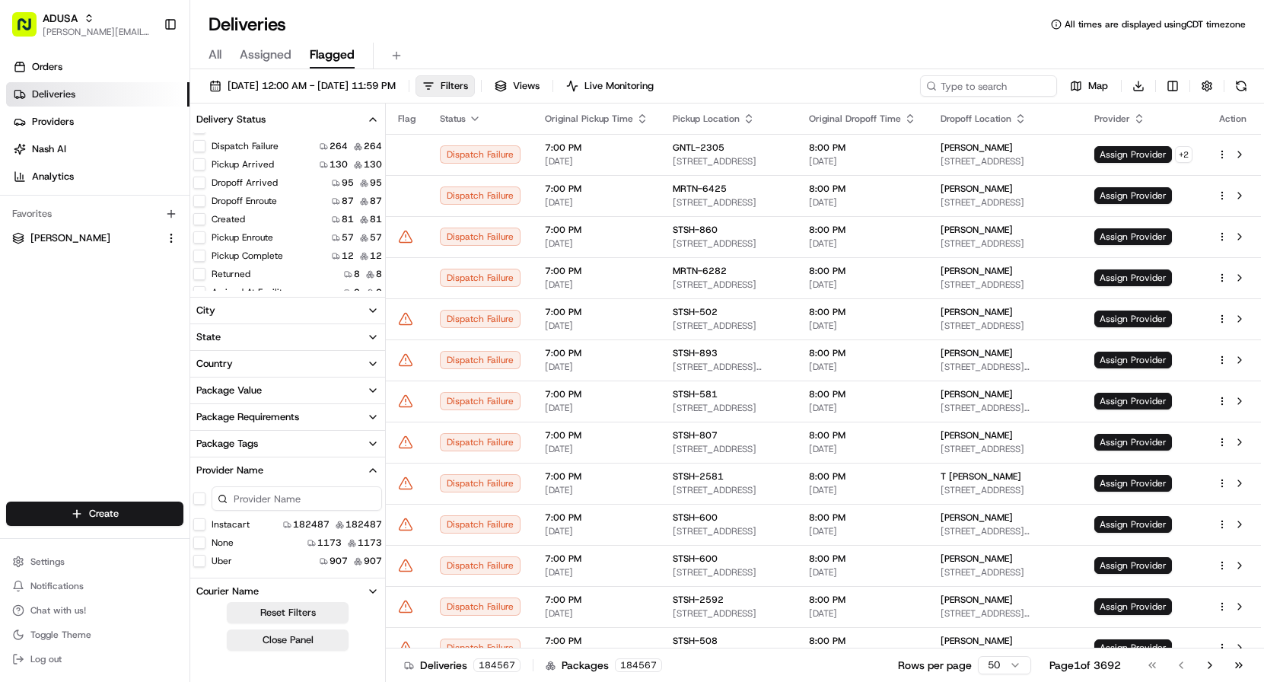
scroll to position [131, 0]
click at [199, 559] on button "Uber" at bounding box center [199, 561] width 12 height 12
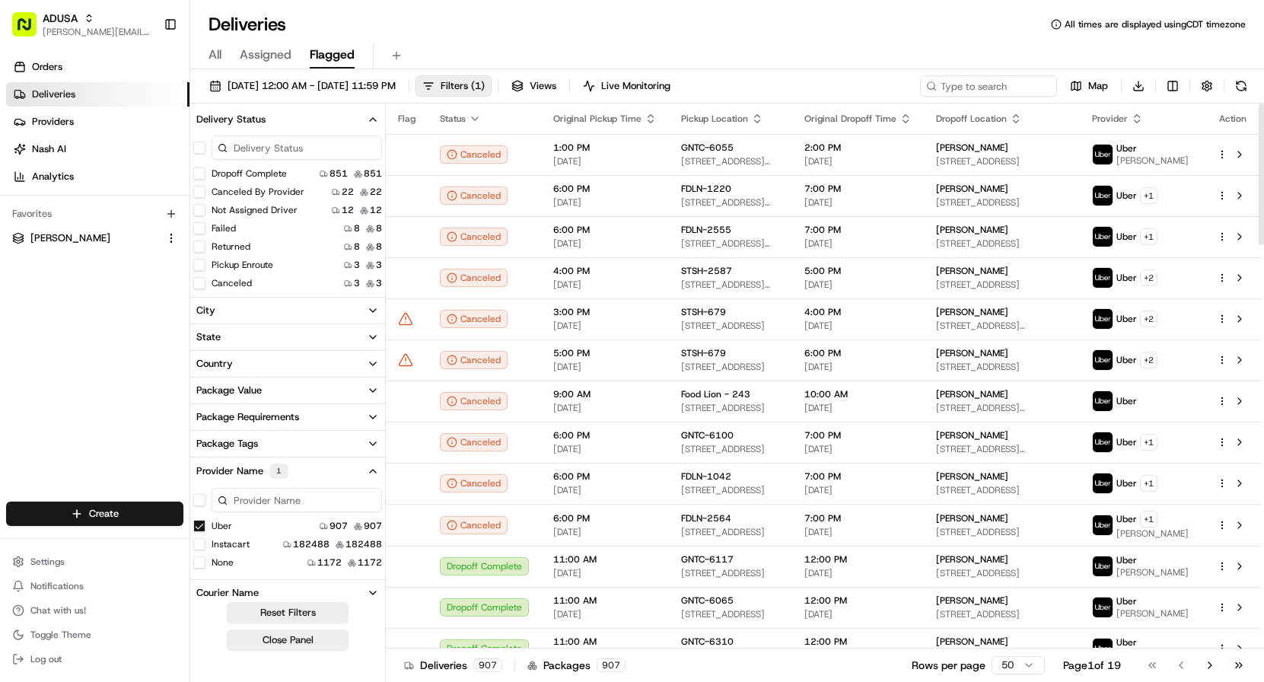
click at [646, 117] on icon "button" at bounding box center [651, 119] width 12 height 12
